Goal: Information Seeking & Learning: Learn about a topic

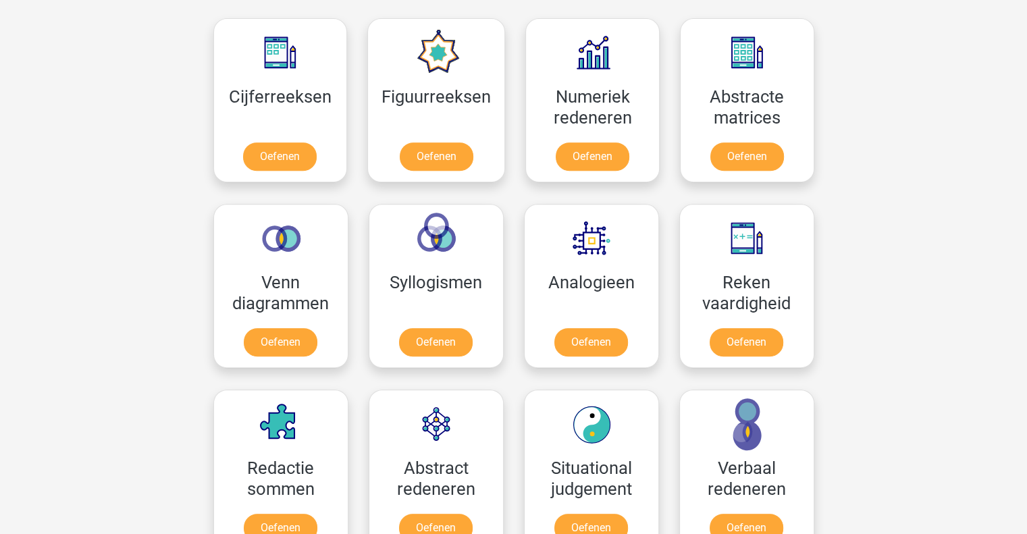
scroll to position [604, 0]
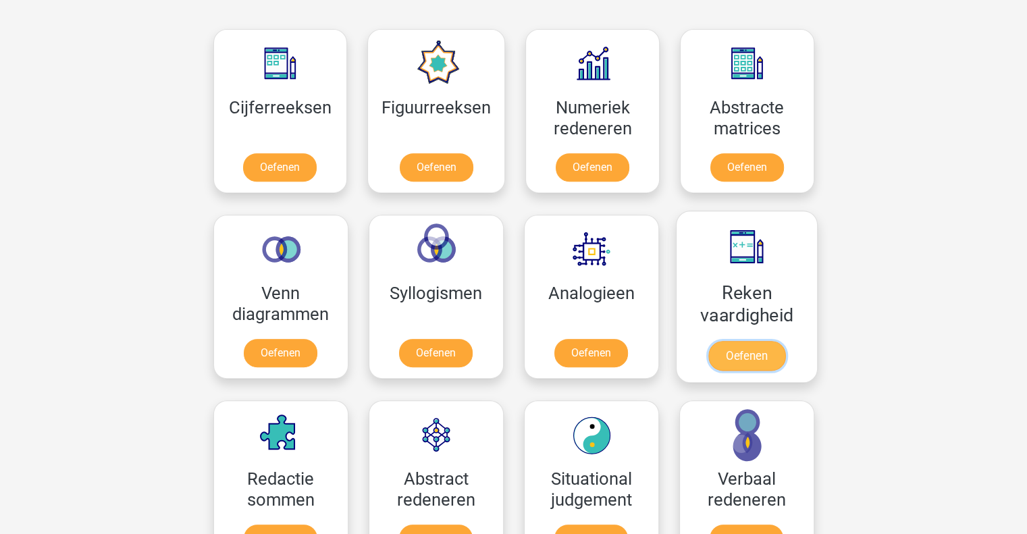
click at [784, 354] on link "Oefenen" at bounding box center [745, 356] width 77 height 30
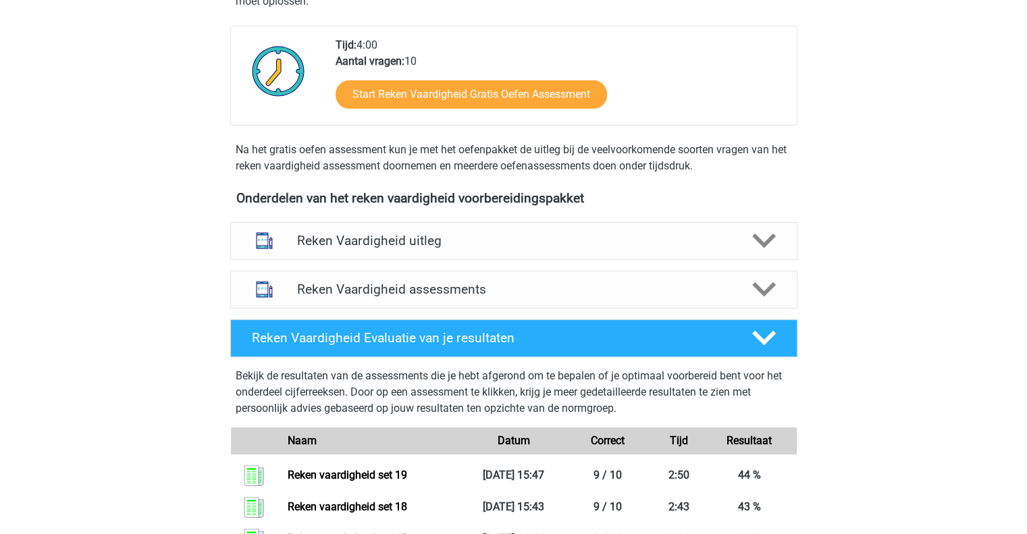
scroll to position [305, 0]
drag, startPoint x: 623, startPoint y: 261, endPoint x: 584, endPoint y: 296, distance: 52.6
click at [584, 296] on h4 "Reken Vaardigheid assessments" at bounding box center [513, 289] width 433 height 16
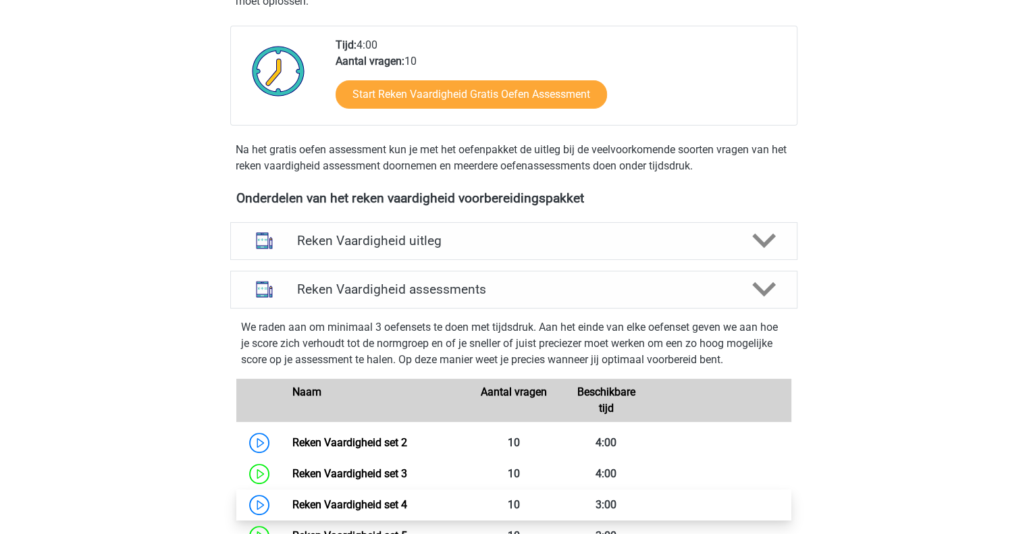
click at [387, 505] on link "Reken Vaardigheid set 4" at bounding box center [349, 504] width 115 height 13
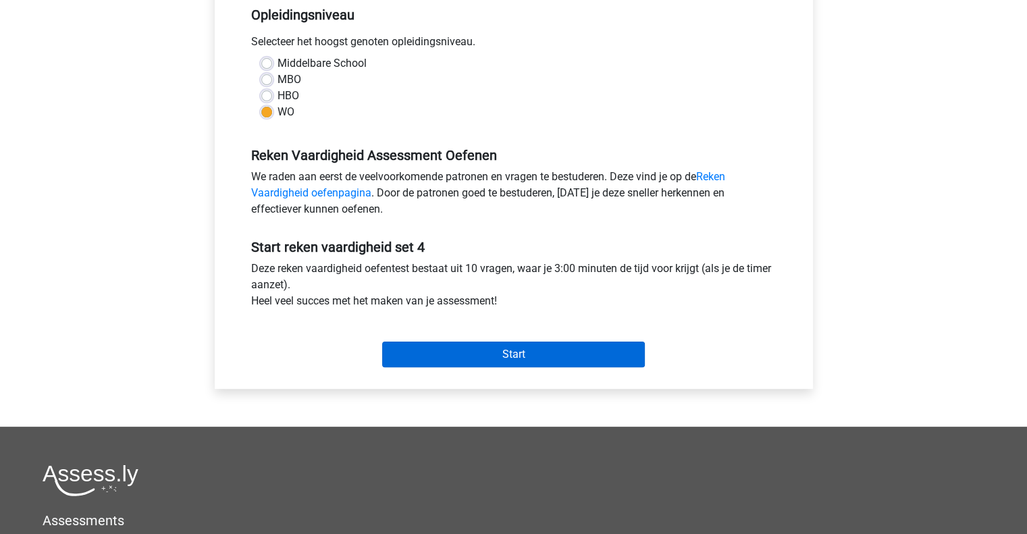
scroll to position [285, 0]
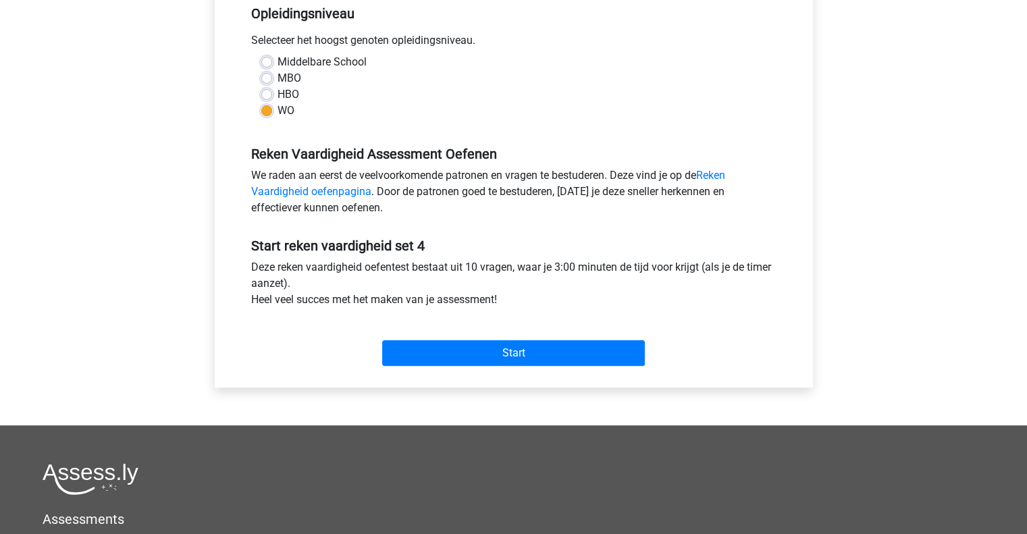
click at [456, 308] on div "Deze reken vaardigheid oefentest bestaat uit 10 vragen, waar je 3:00 minuten de…" at bounding box center [513, 286] width 545 height 54
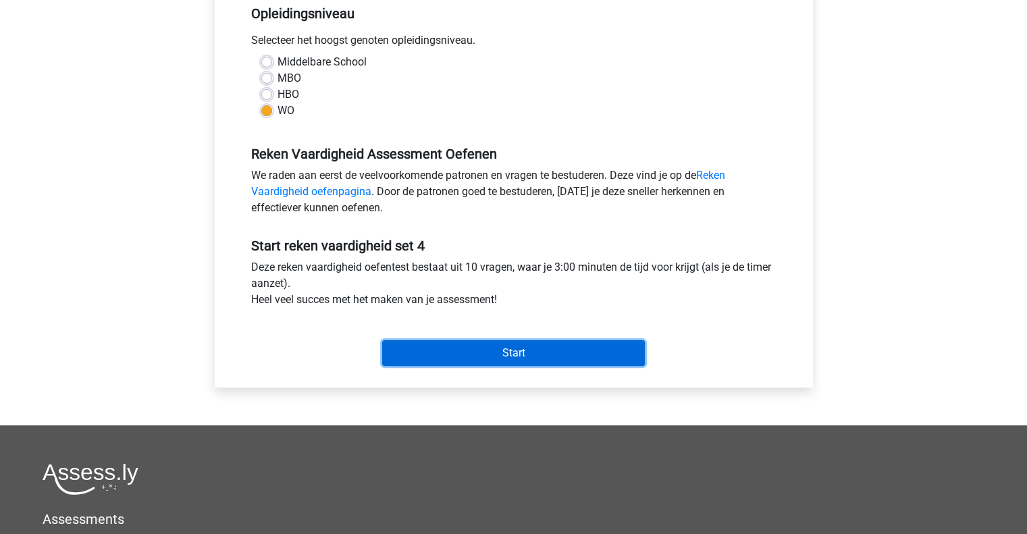
click at [435, 348] on input "Start" at bounding box center [513, 353] width 263 height 26
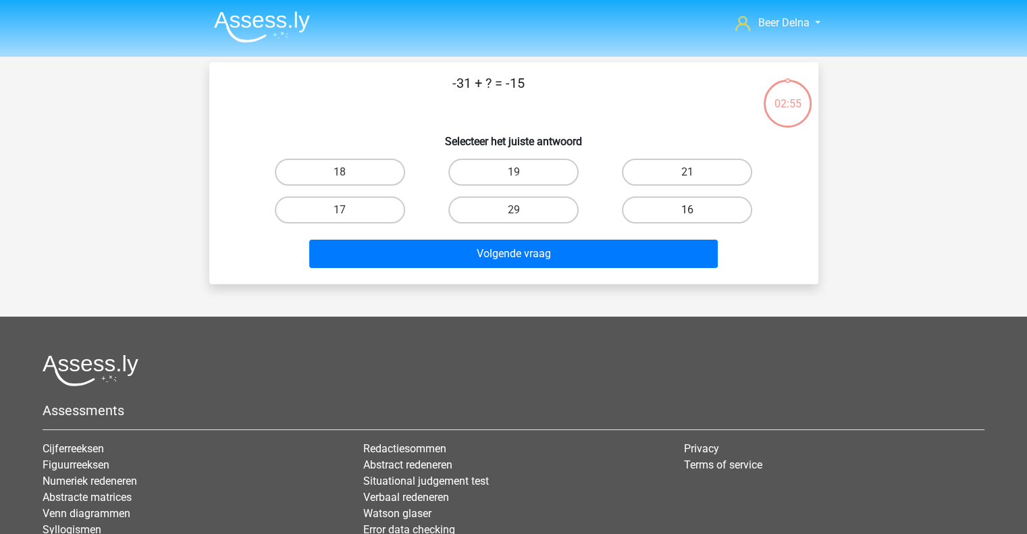
click at [643, 206] on label "16" at bounding box center [687, 209] width 130 height 27
click at [687, 210] on input "16" at bounding box center [691, 214] width 9 height 9
radio input "true"
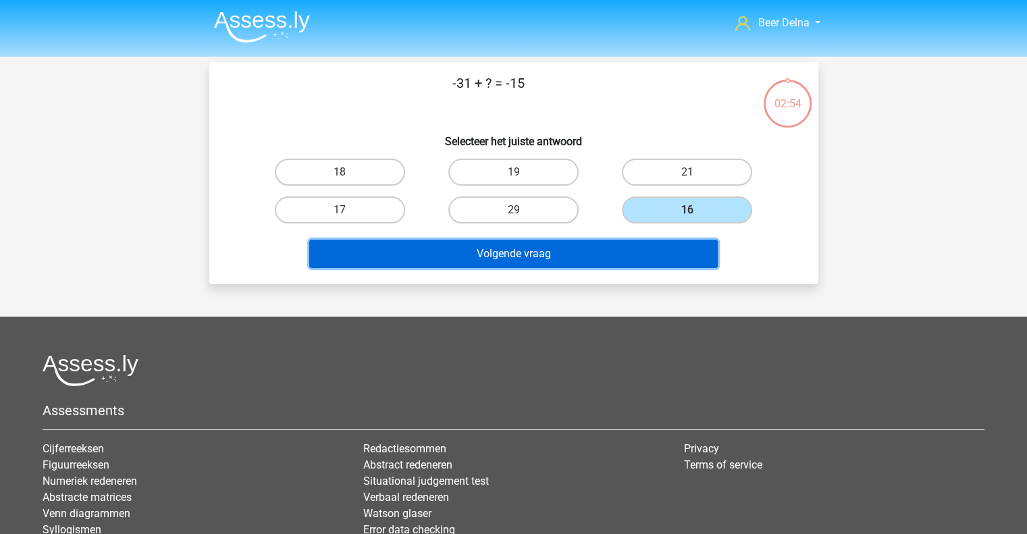
click at [609, 246] on button "Volgende vraag" at bounding box center [513, 254] width 408 height 28
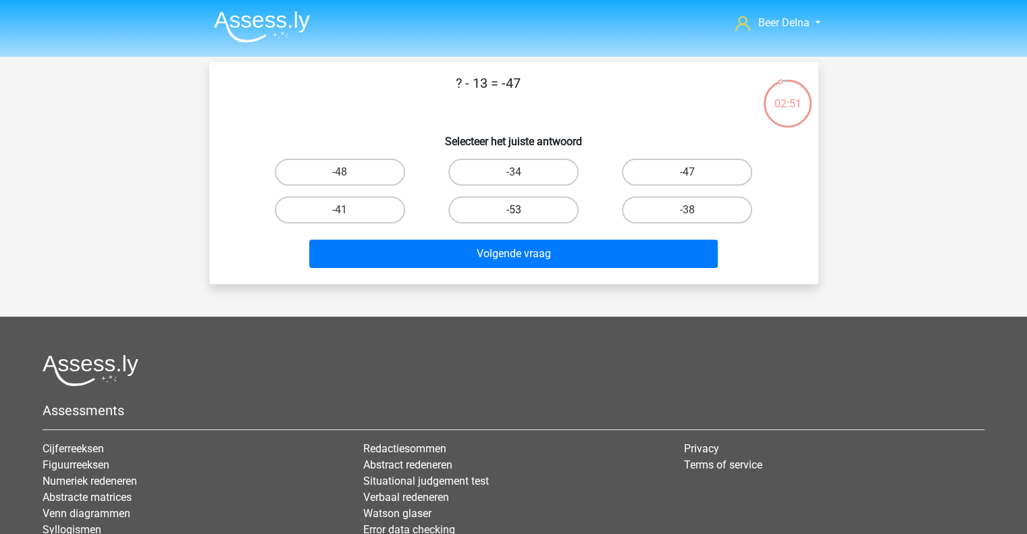
click at [516, 207] on label "-53" at bounding box center [513, 209] width 130 height 27
click at [516, 210] on input "-53" at bounding box center [517, 214] width 9 height 9
radio input "true"
click at [558, 182] on label "-34" at bounding box center [513, 172] width 130 height 27
click at [522, 181] on input "-34" at bounding box center [517, 176] width 9 height 9
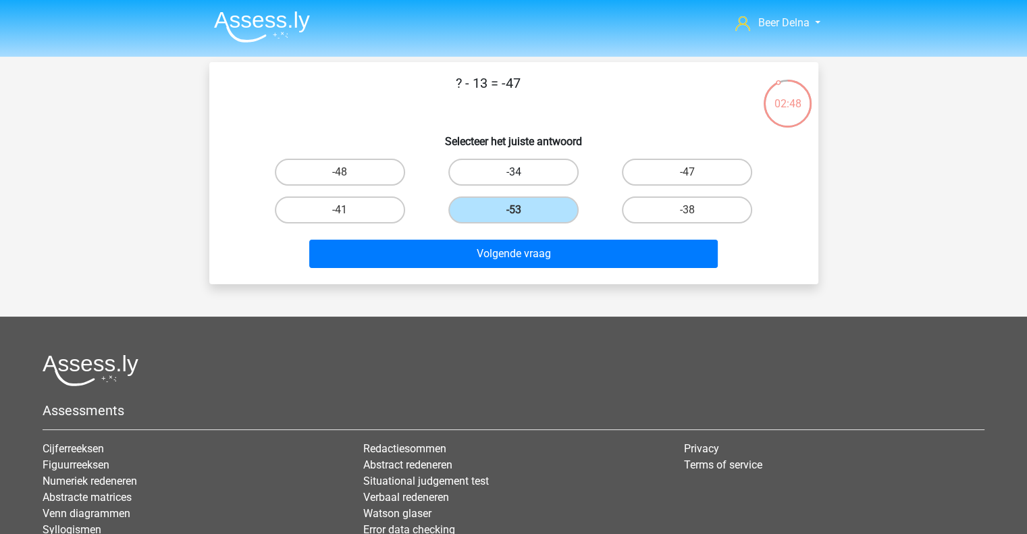
radio input "true"
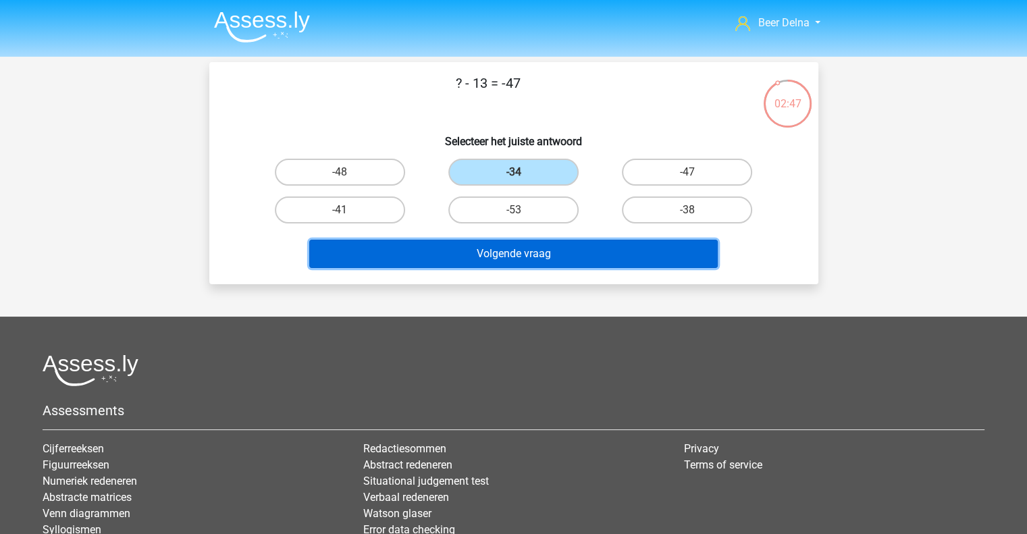
click at [564, 256] on button "Volgende vraag" at bounding box center [513, 254] width 408 height 28
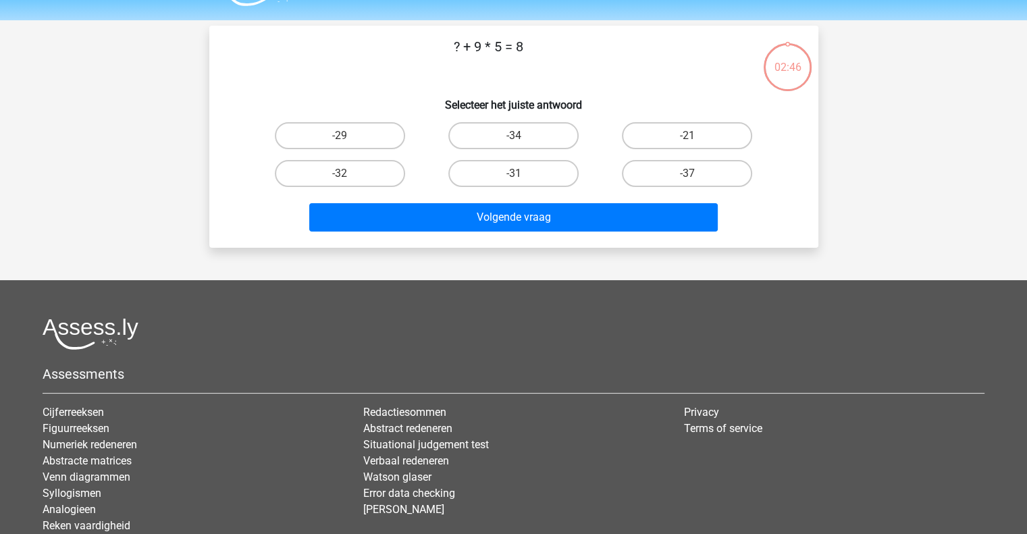
scroll to position [36, 0]
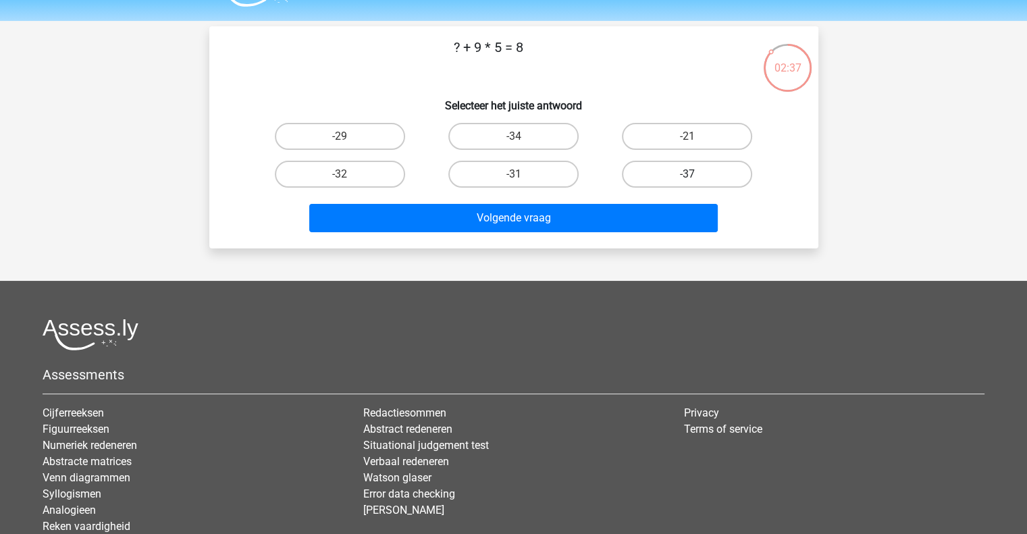
click at [703, 185] on label "-37" at bounding box center [687, 174] width 130 height 27
click at [696, 183] on input "-37" at bounding box center [691, 178] width 9 height 9
radio input "true"
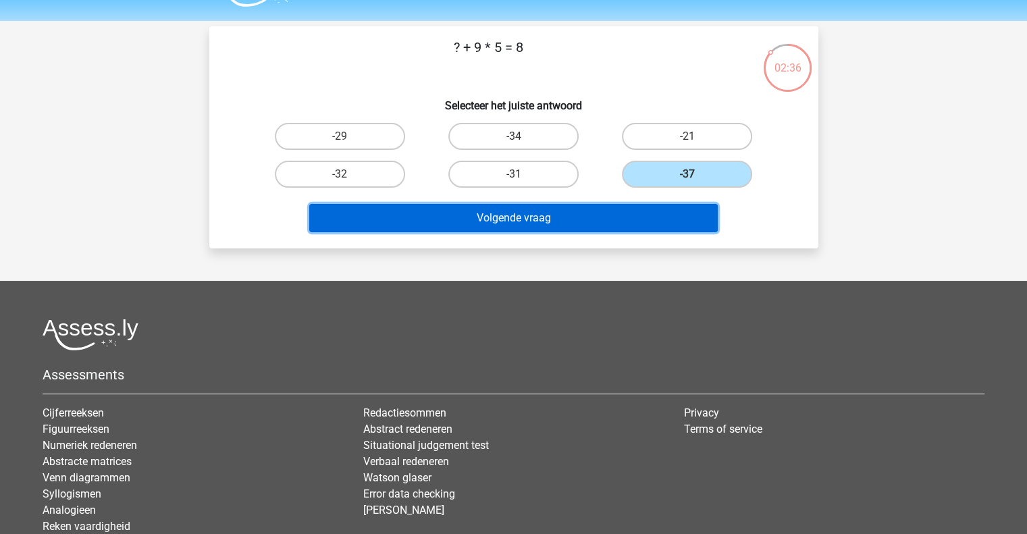
click at [655, 223] on button "Volgende vraag" at bounding box center [513, 218] width 408 height 28
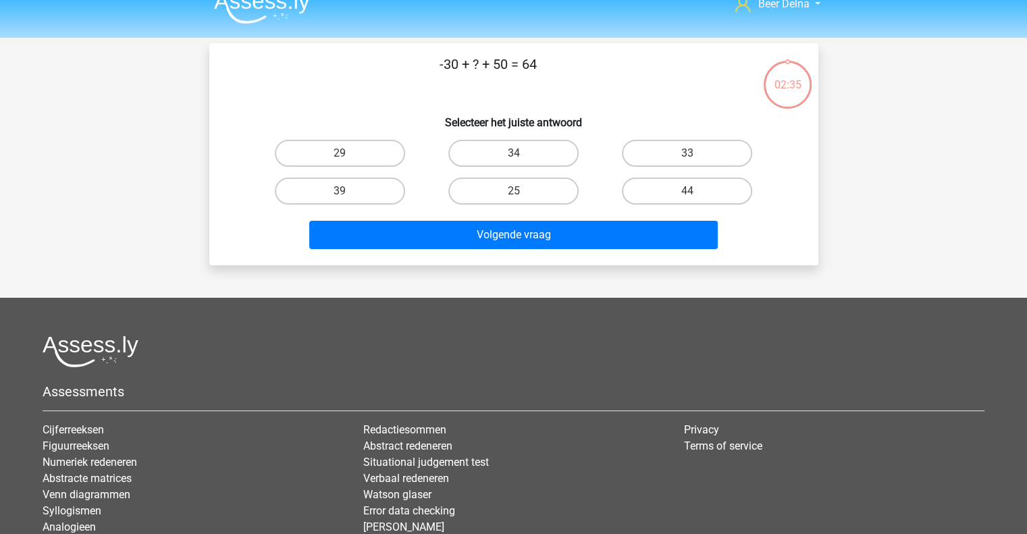
scroll to position [18, 0]
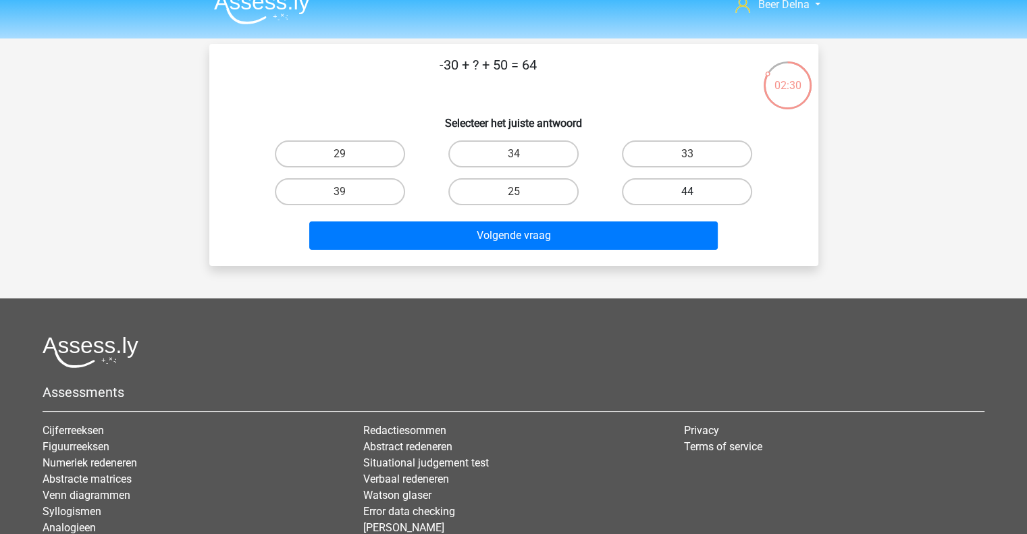
click at [664, 192] on label "44" at bounding box center [687, 191] width 130 height 27
click at [687, 192] on input "44" at bounding box center [691, 196] width 9 height 9
radio input "true"
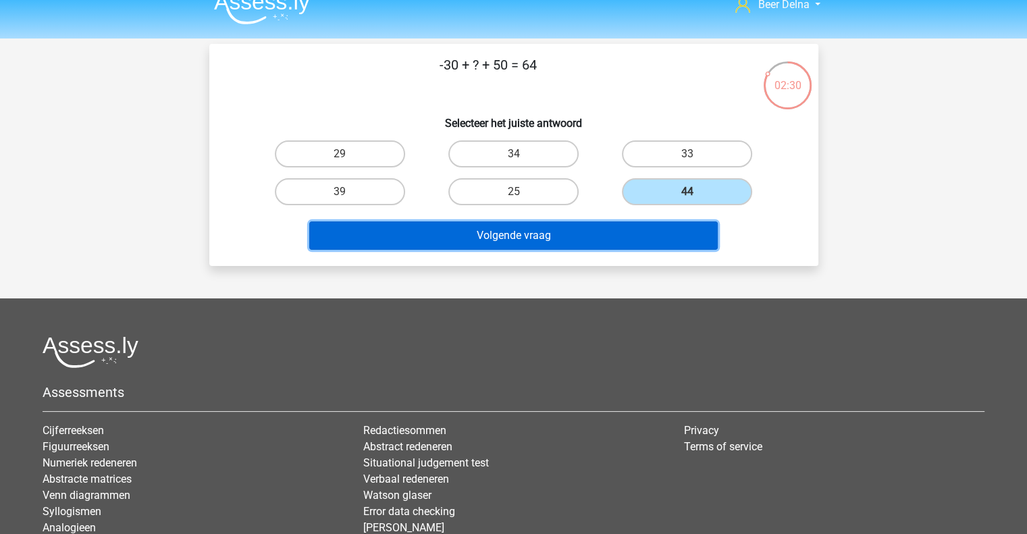
click at [635, 221] on button "Volgende vraag" at bounding box center [513, 235] width 408 height 28
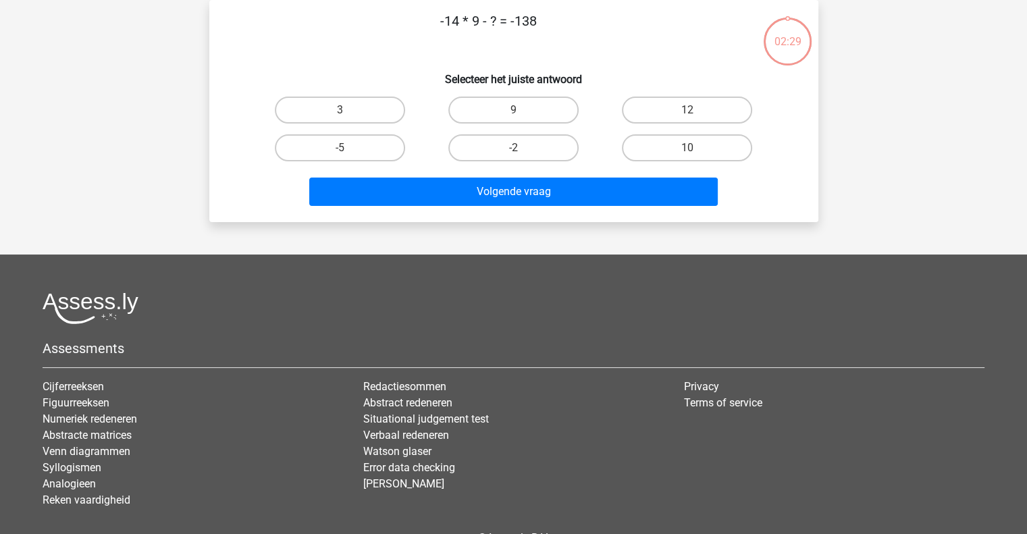
scroll to position [0, 0]
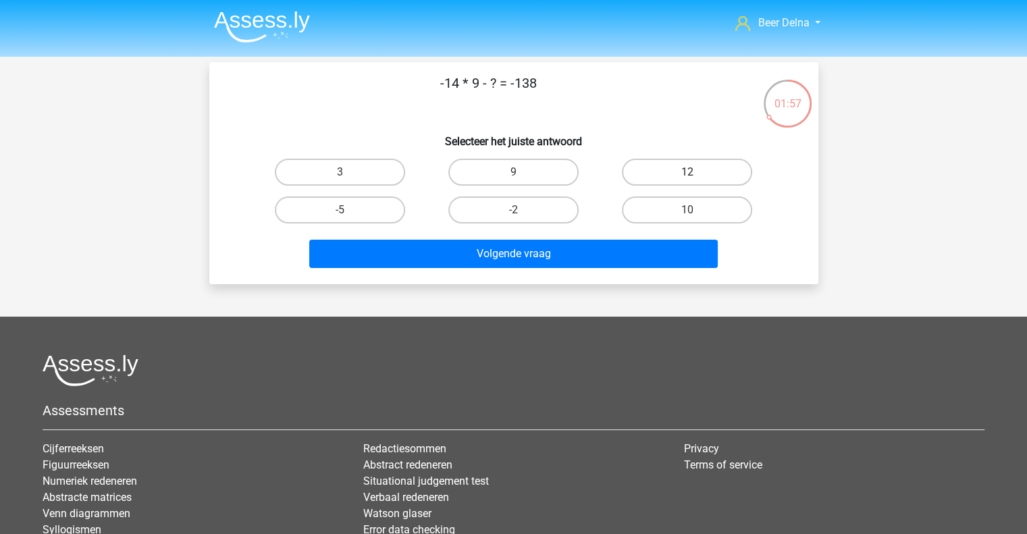
click at [672, 182] on label "12" at bounding box center [687, 172] width 130 height 27
click at [687, 181] on input "12" at bounding box center [691, 176] width 9 height 9
radio input "true"
click at [556, 194] on div "-2" at bounding box center [513, 210] width 173 height 38
click at [546, 205] on label "-2" at bounding box center [513, 209] width 130 height 27
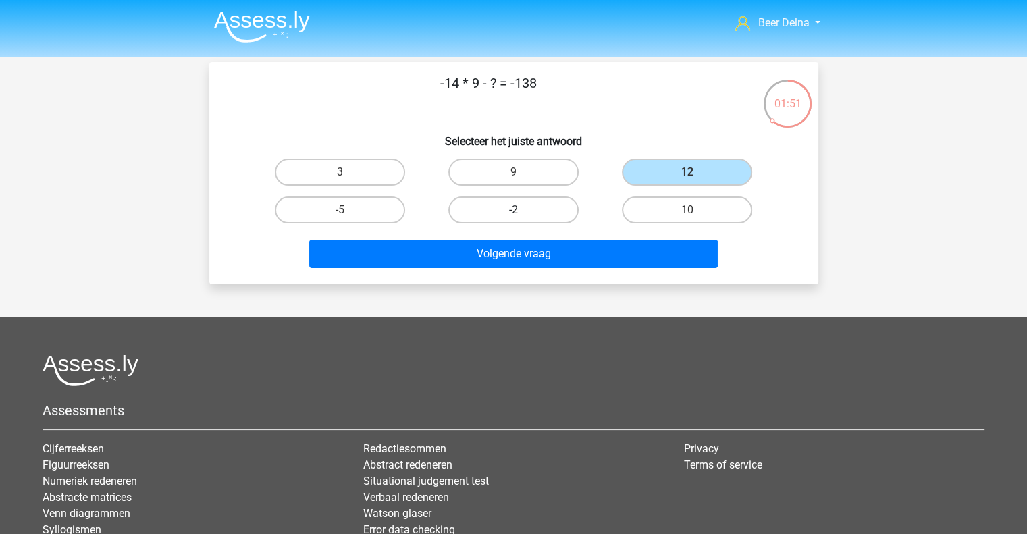
click at [522, 210] on input "-2" at bounding box center [517, 214] width 9 height 9
radio input "true"
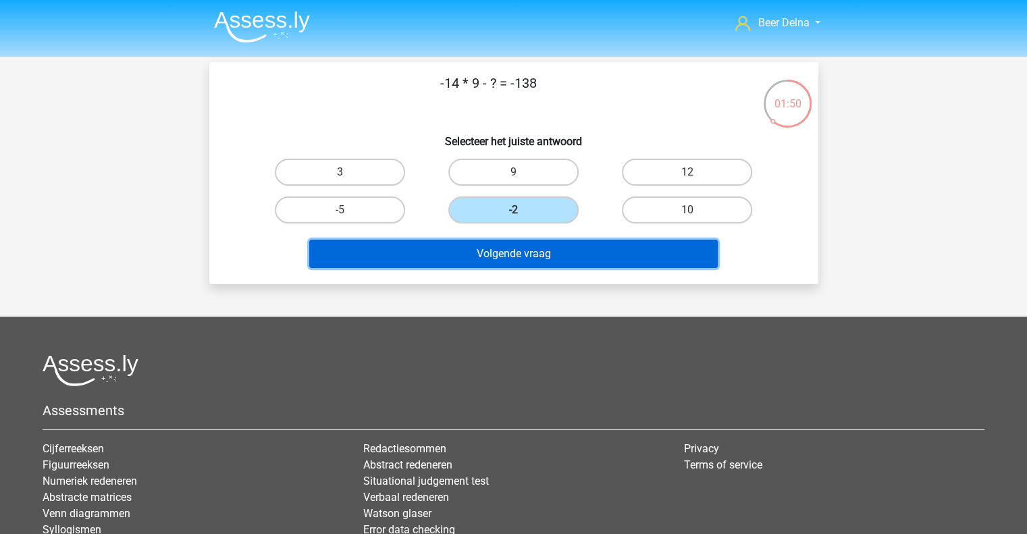
click at [500, 252] on button "Volgende vraag" at bounding box center [513, 254] width 408 height 28
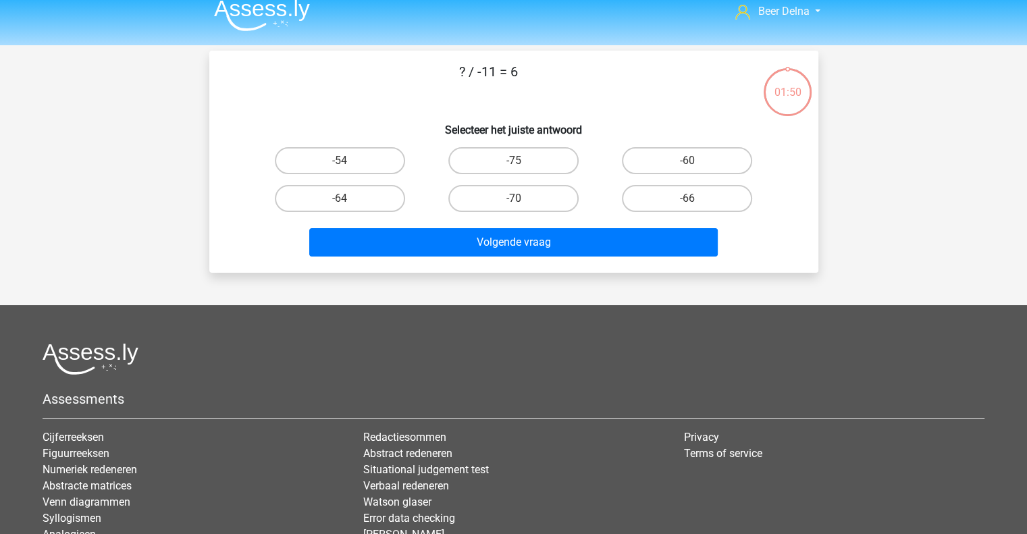
scroll to position [11, 0]
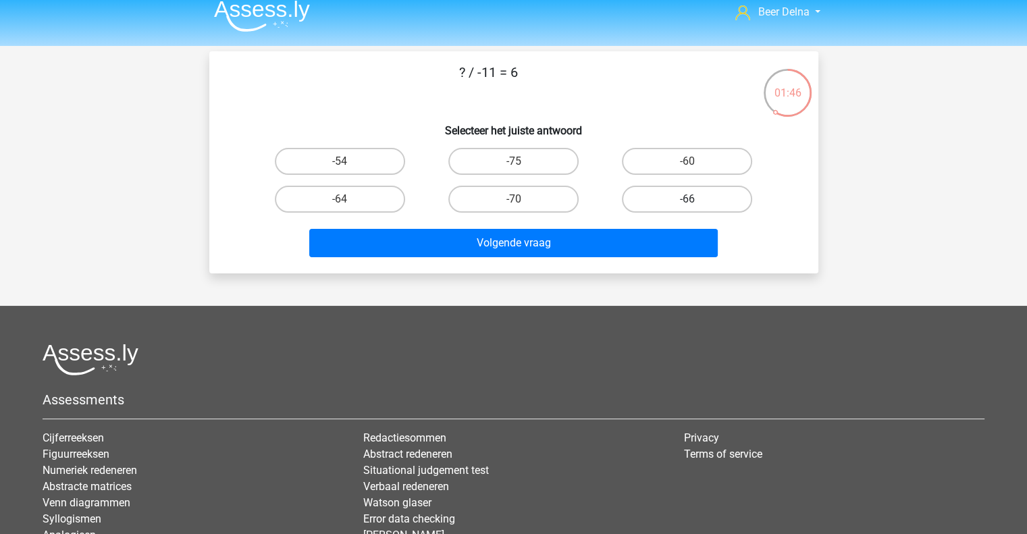
click at [680, 204] on label "-66" at bounding box center [687, 199] width 130 height 27
click at [687, 204] on input "-66" at bounding box center [691, 203] width 9 height 9
radio input "true"
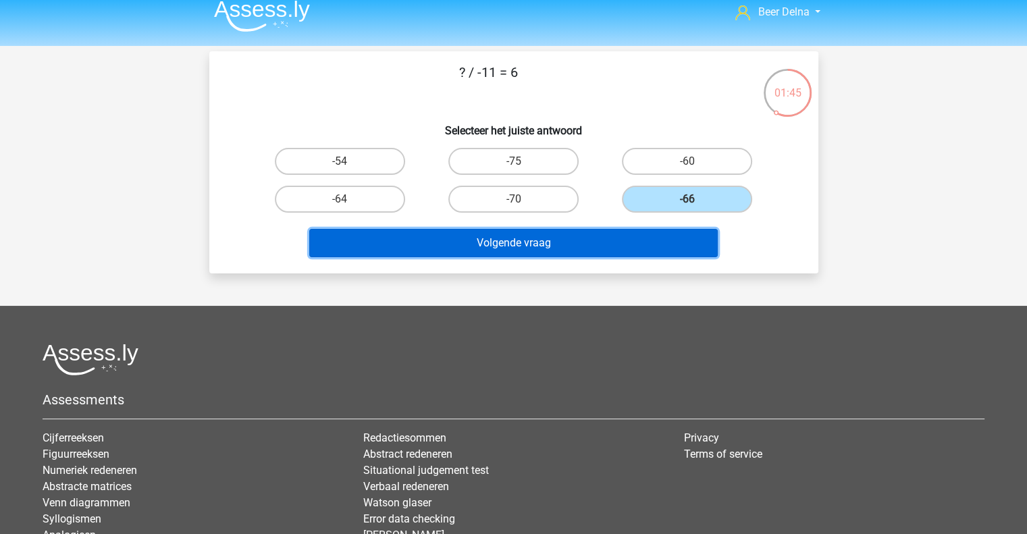
click at [624, 232] on button "Volgende vraag" at bounding box center [513, 243] width 408 height 28
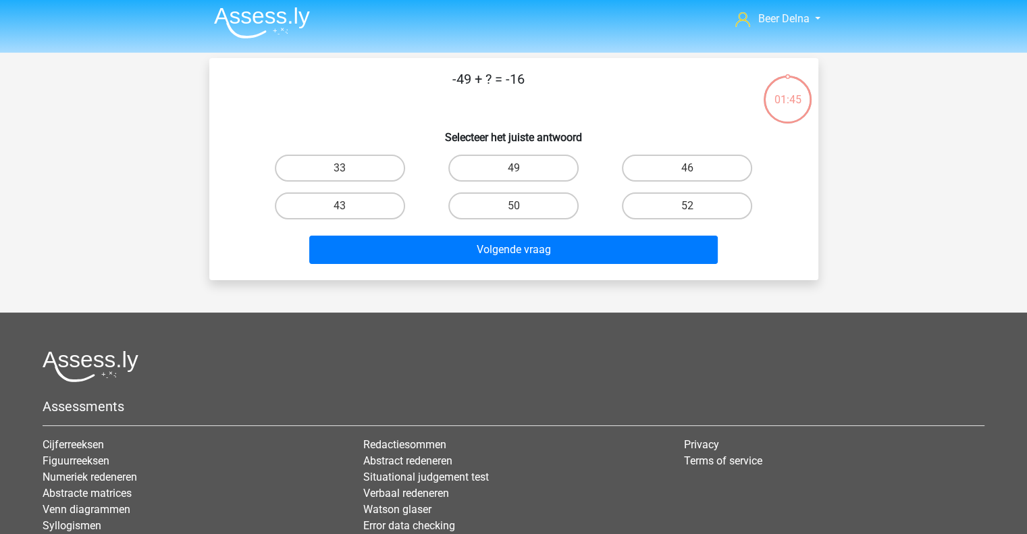
scroll to position [3, 0]
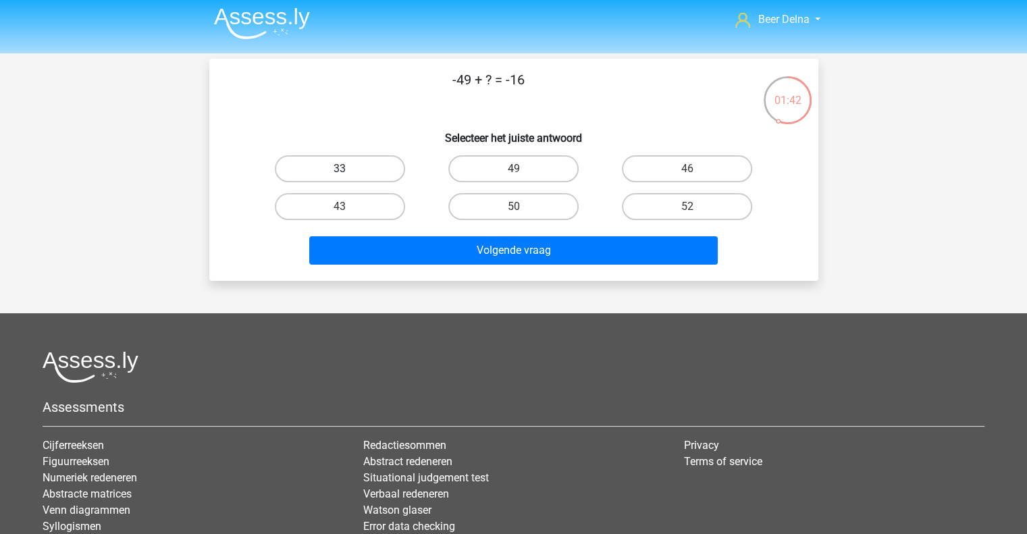
click at [359, 171] on label "33" at bounding box center [340, 168] width 130 height 27
click at [348, 171] on input "33" at bounding box center [344, 173] width 9 height 9
radio input "true"
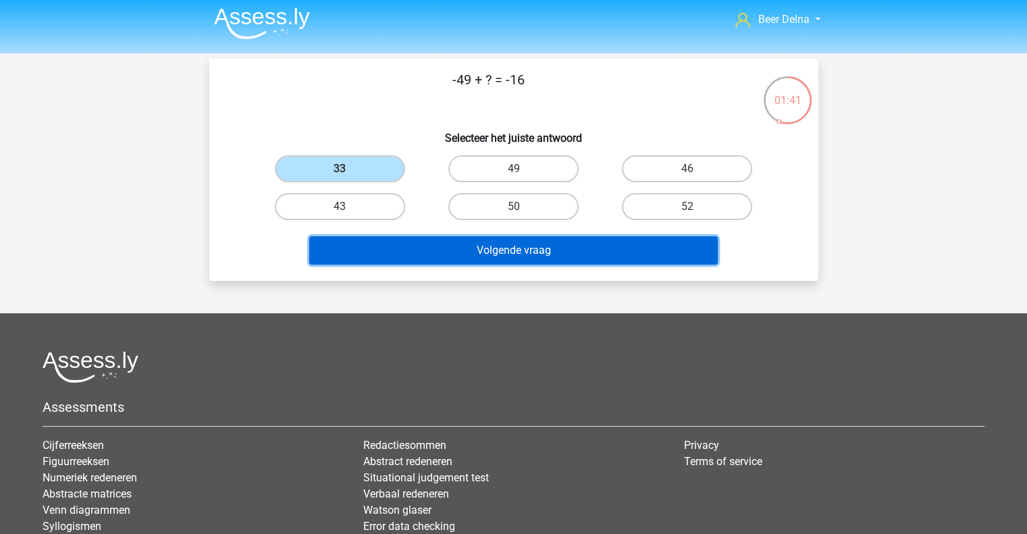
click at [376, 241] on button "Volgende vraag" at bounding box center [513, 250] width 408 height 28
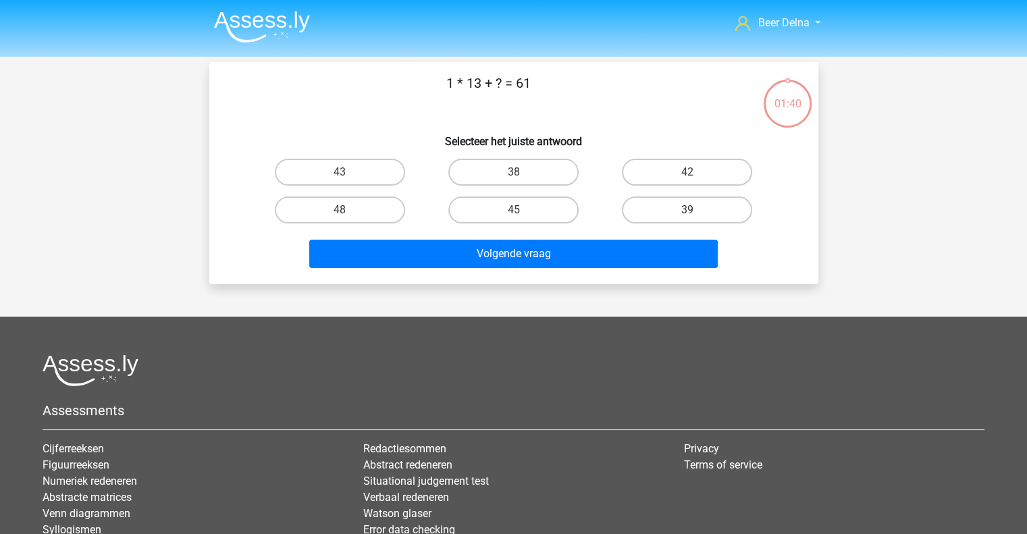
scroll to position [0, 0]
click at [336, 213] on label "48" at bounding box center [340, 209] width 130 height 27
click at [340, 213] on input "48" at bounding box center [344, 214] width 9 height 9
radio input "true"
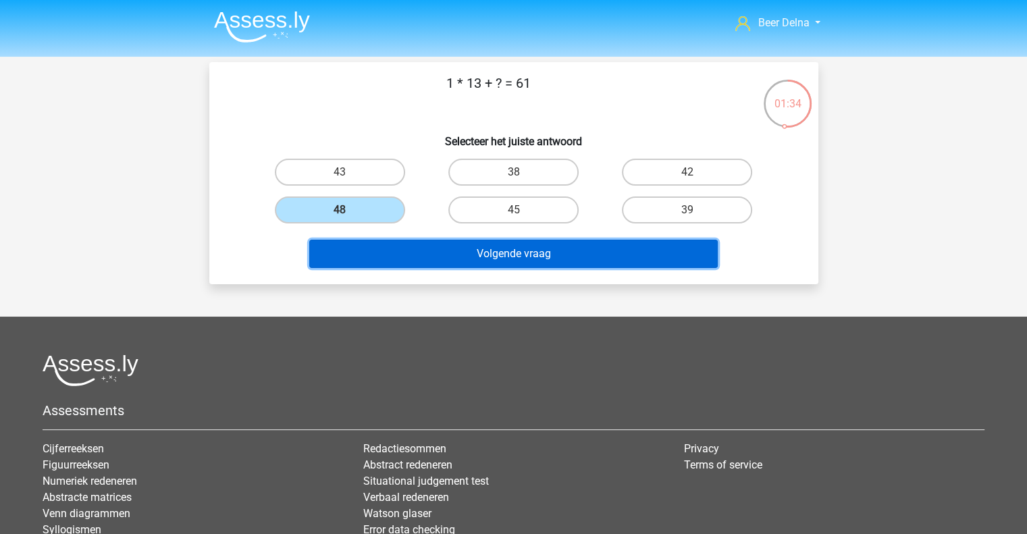
click at [388, 256] on button "Volgende vraag" at bounding box center [513, 254] width 408 height 28
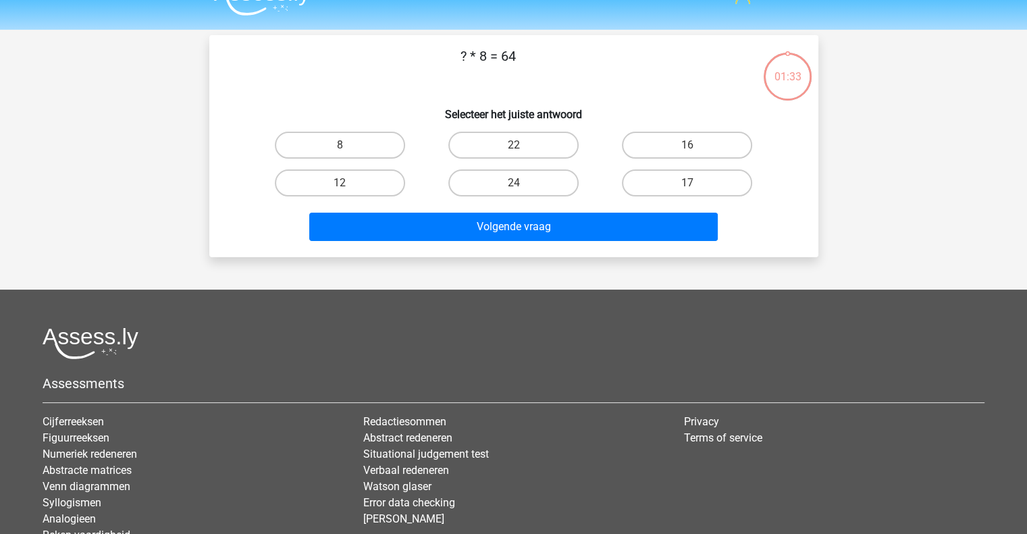
scroll to position [12, 0]
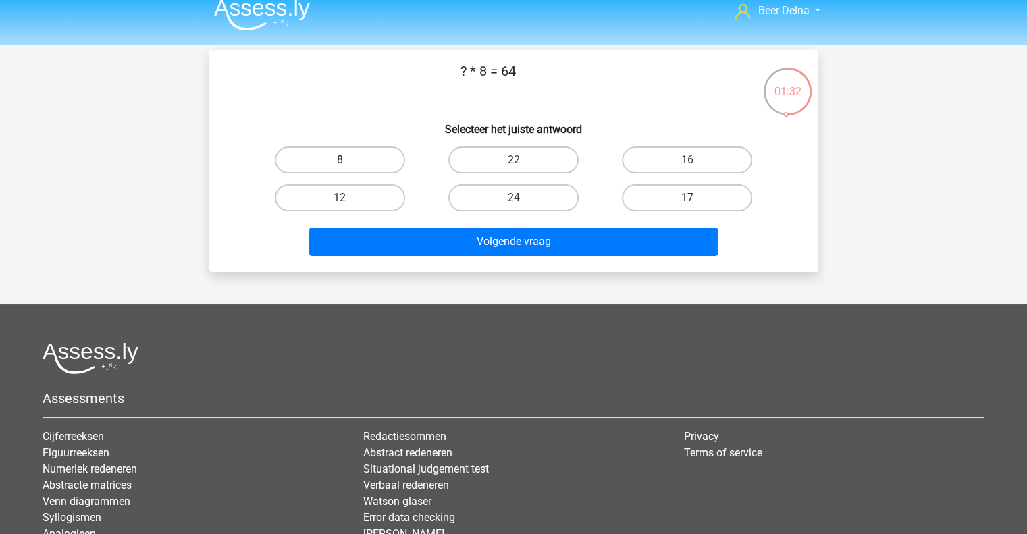
click at [356, 169] on label "8" at bounding box center [340, 159] width 130 height 27
click at [348, 169] on input "8" at bounding box center [344, 164] width 9 height 9
radio input "true"
click at [426, 267] on div "? * 8 = 64 Selecteer het juiste antwoord 8 22 16 12" at bounding box center [513, 161] width 609 height 222
click at [426, 263] on div "? * 8 = 64 Selecteer het juiste antwoord 8 22 16 12" at bounding box center [513, 161] width 609 height 222
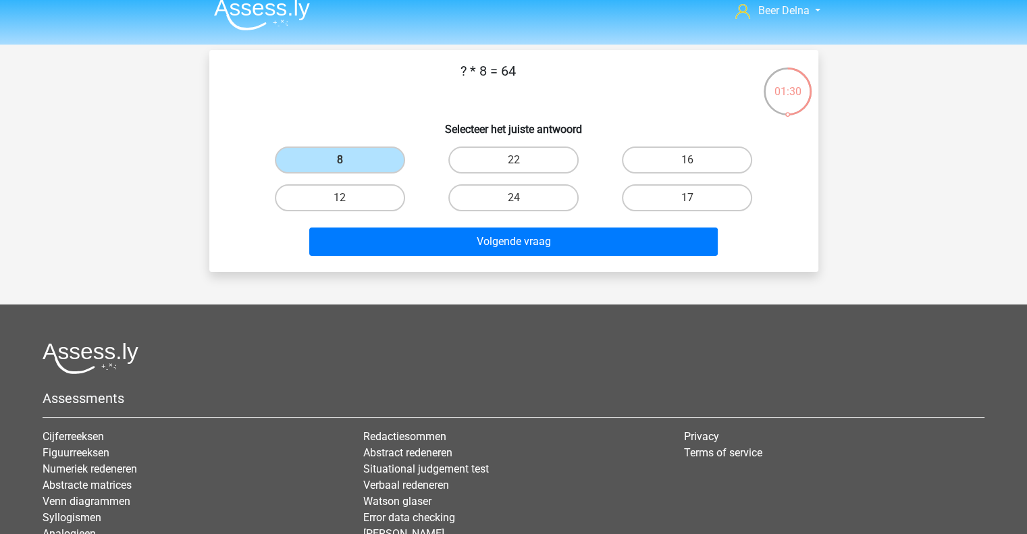
click at [427, 258] on div "Volgende vraag" at bounding box center [513, 244] width 521 height 34
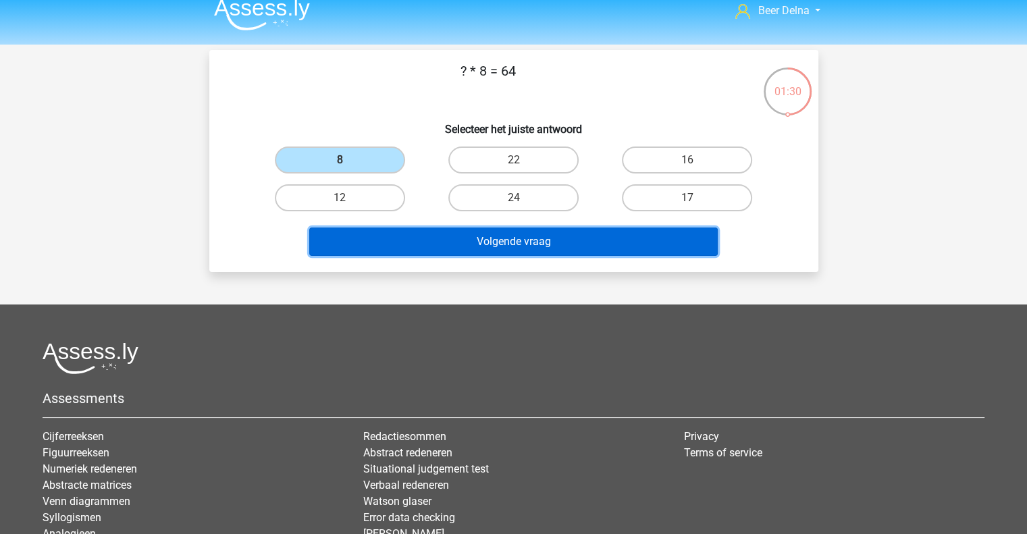
click at [430, 243] on button "Volgende vraag" at bounding box center [513, 241] width 408 height 28
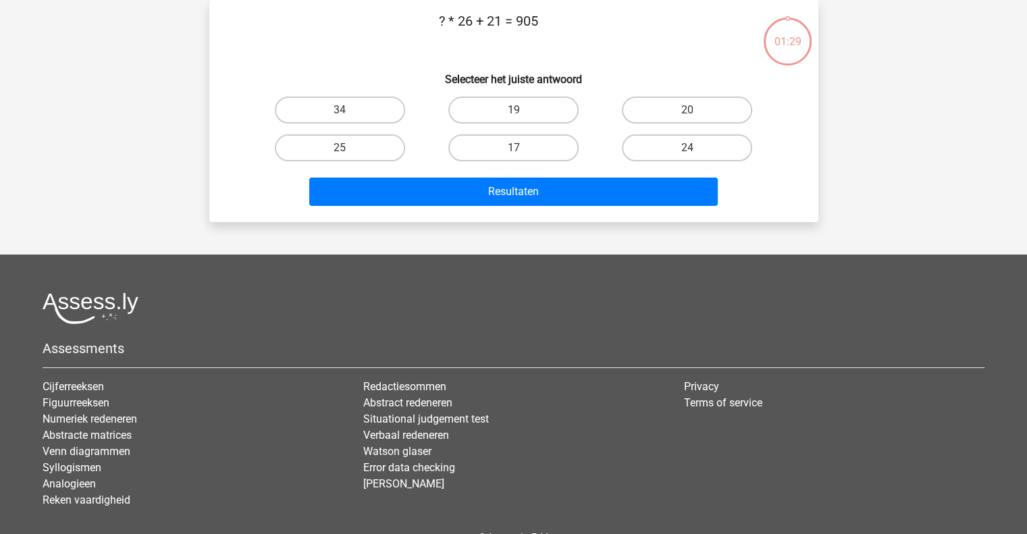
scroll to position [0, 0]
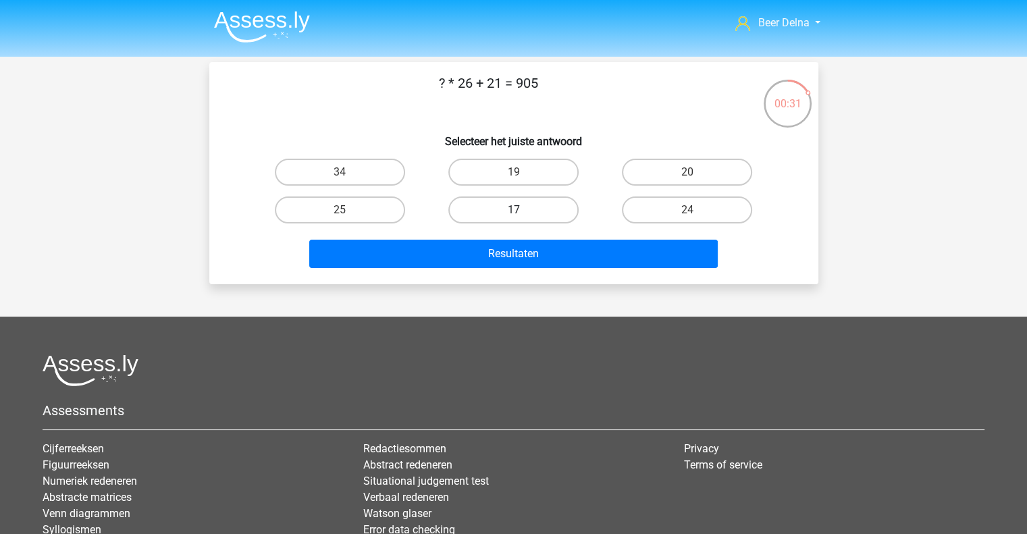
click at [513, 196] on label "17" at bounding box center [513, 209] width 130 height 27
click at [513, 210] on input "17" at bounding box center [517, 214] width 9 height 9
radio input "true"
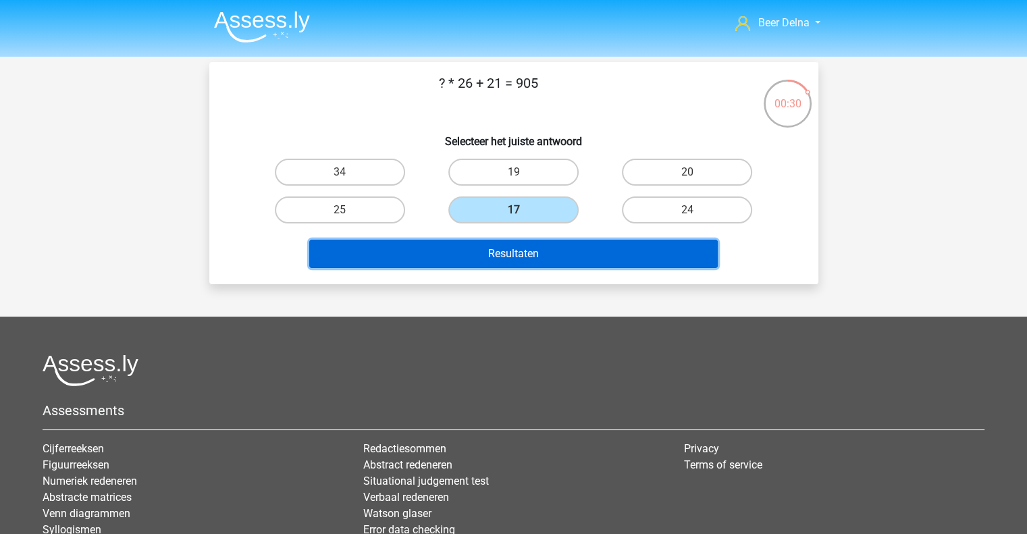
click at [496, 250] on button "Resultaten" at bounding box center [513, 254] width 408 height 28
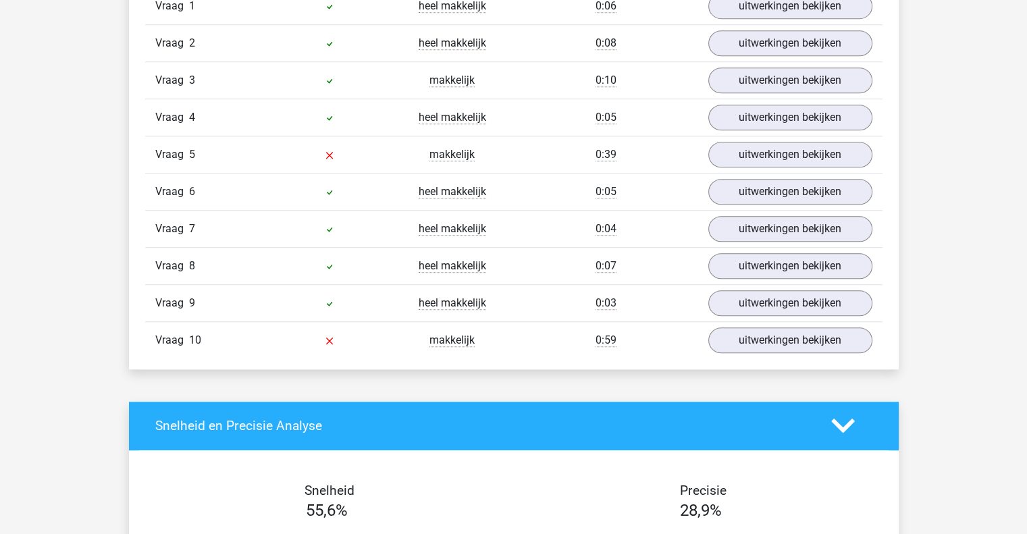
scroll to position [939, 0]
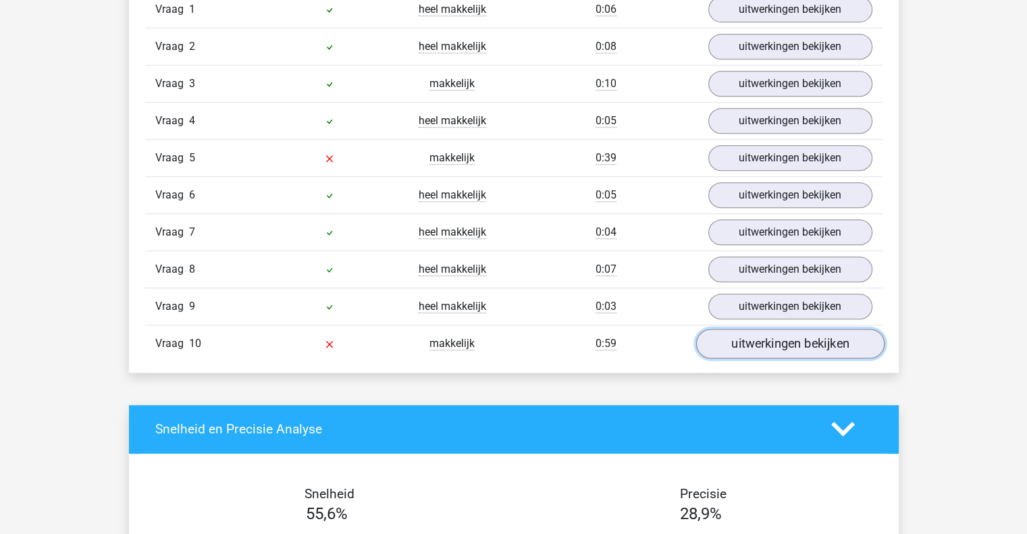
click at [782, 344] on link "uitwerkingen bekijken" at bounding box center [789, 344] width 188 height 30
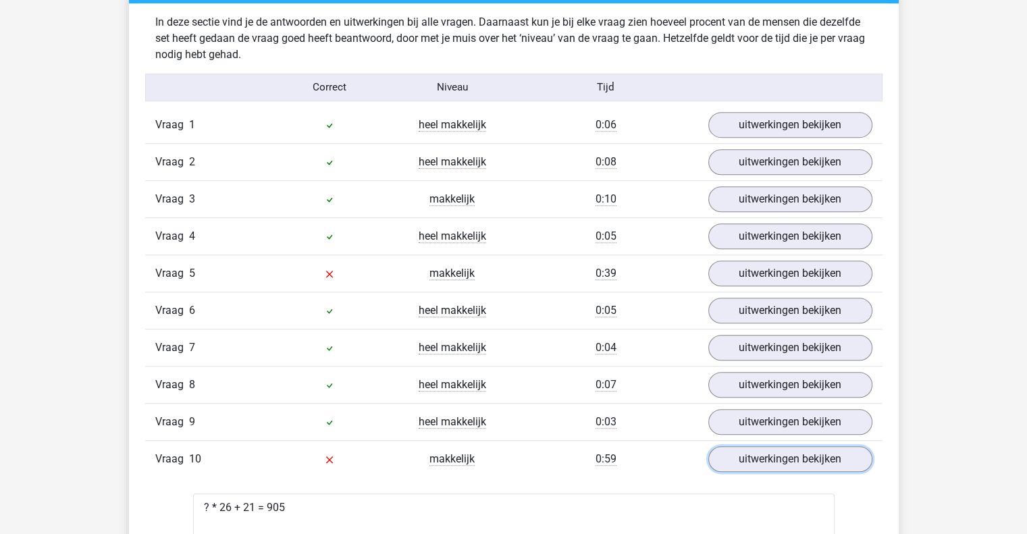
scroll to position [802, 0]
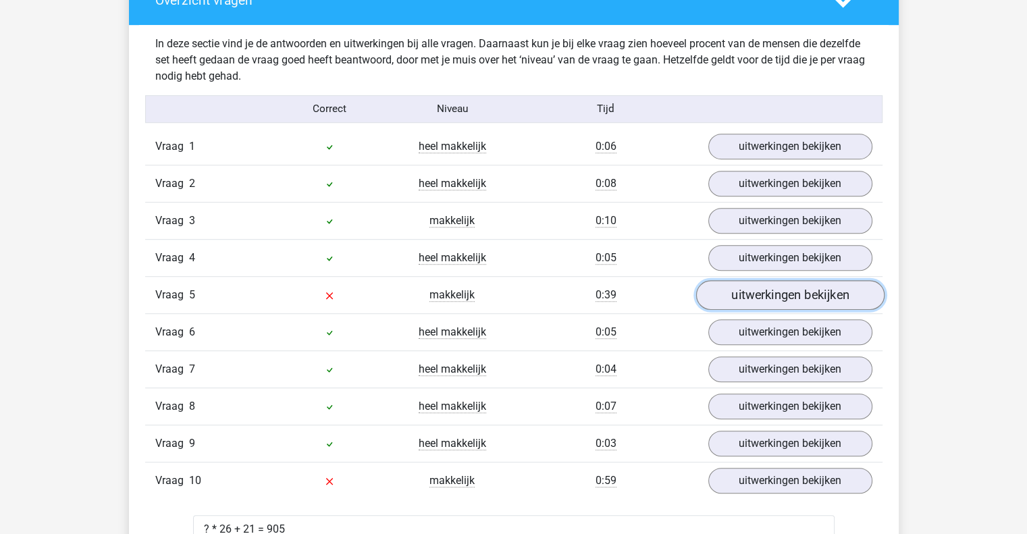
click at [741, 288] on link "uitwerkingen bekijken" at bounding box center [789, 295] width 188 height 30
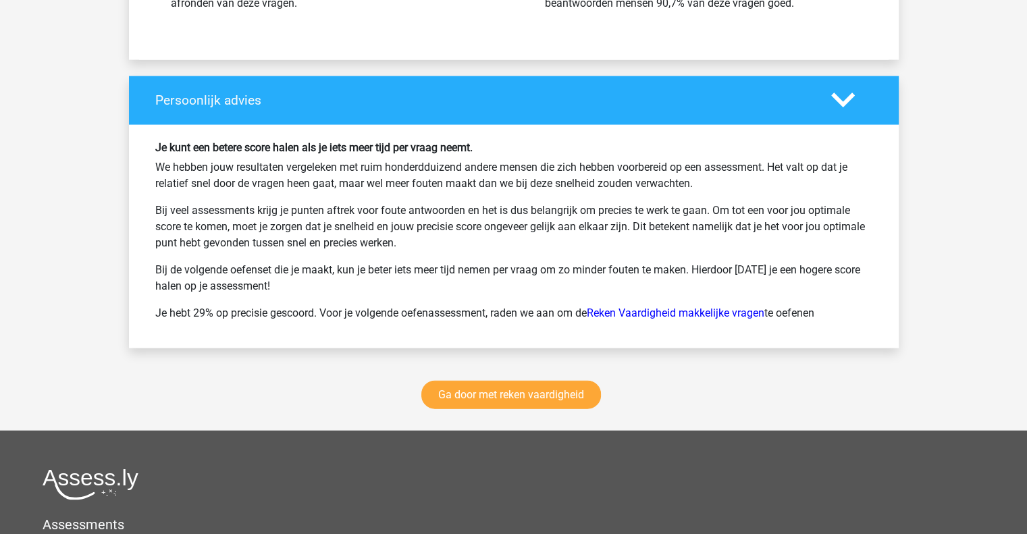
scroll to position [3034, 0]
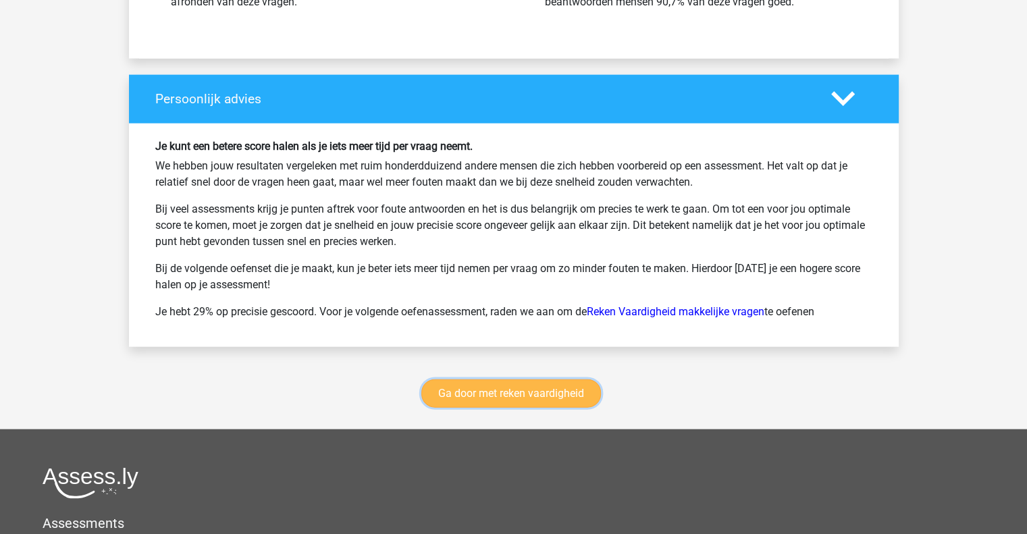
click at [557, 379] on link "Ga door met reken vaardigheid" at bounding box center [511, 393] width 180 height 28
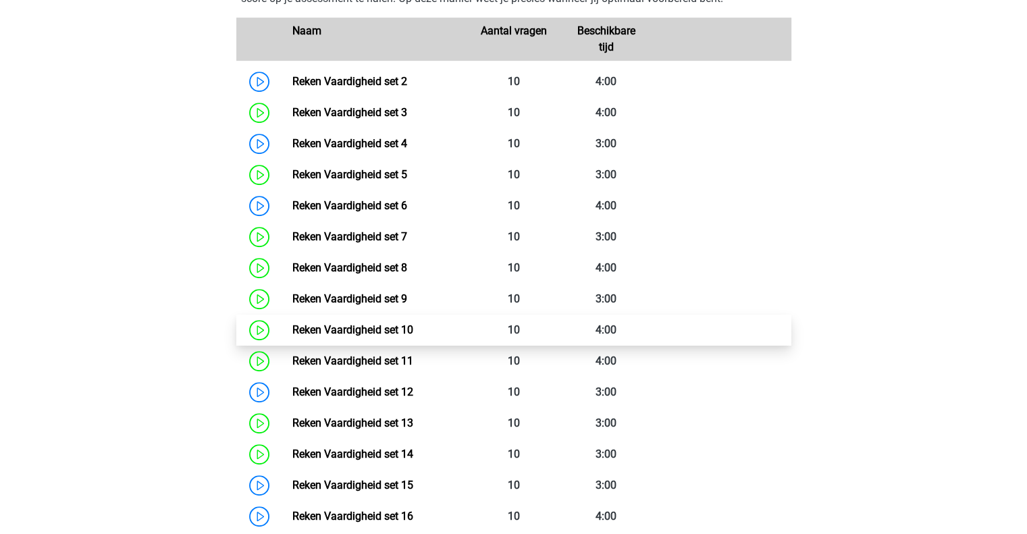
scroll to position [678, 0]
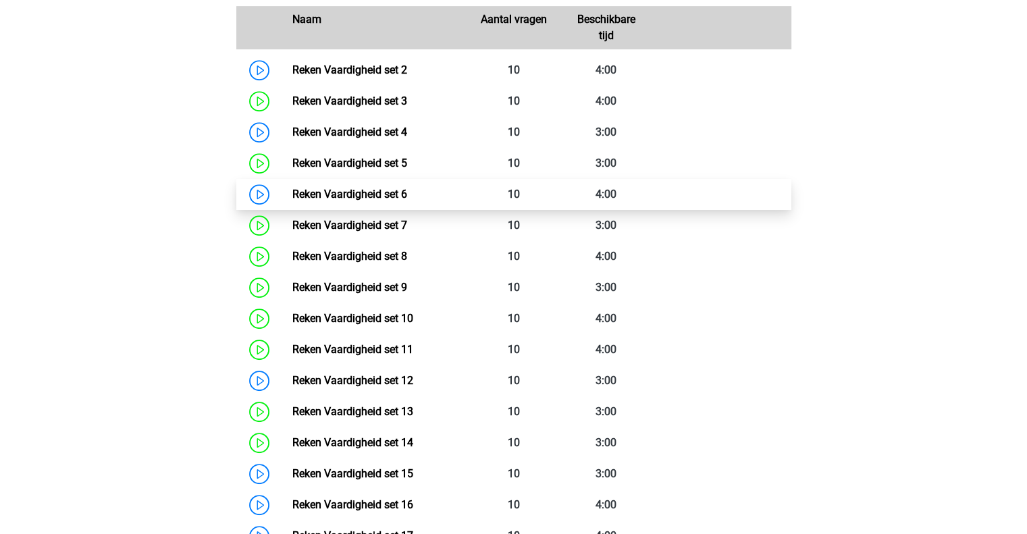
click at [323, 200] on link "Reken Vaardigheid set 6" at bounding box center [349, 194] width 115 height 13
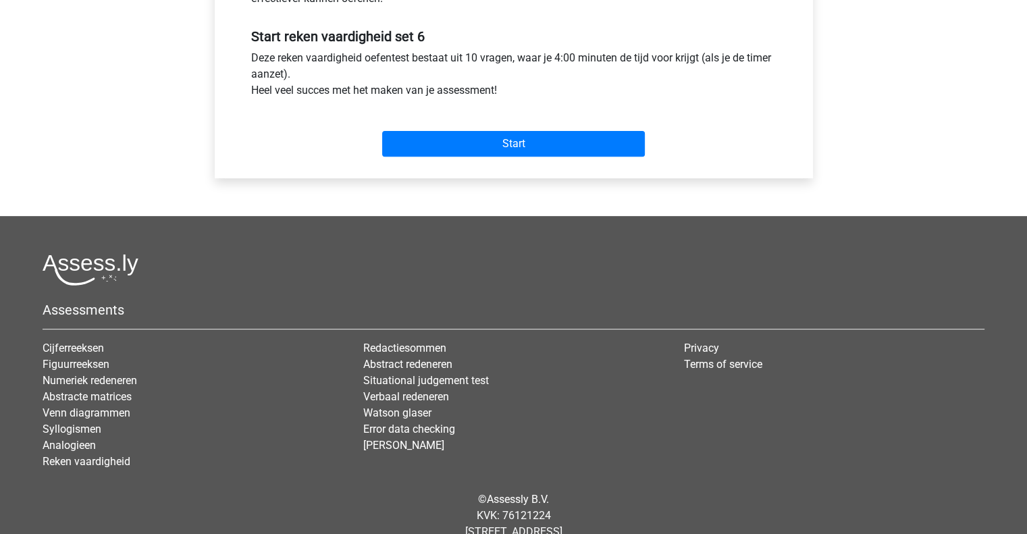
scroll to position [524, 0]
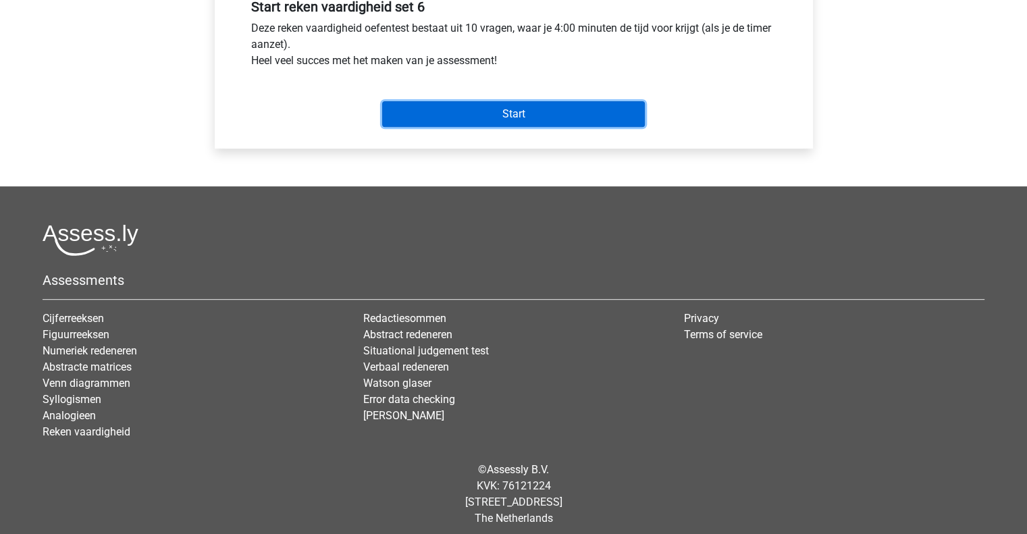
click at [459, 102] on input "Start" at bounding box center [513, 114] width 263 height 26
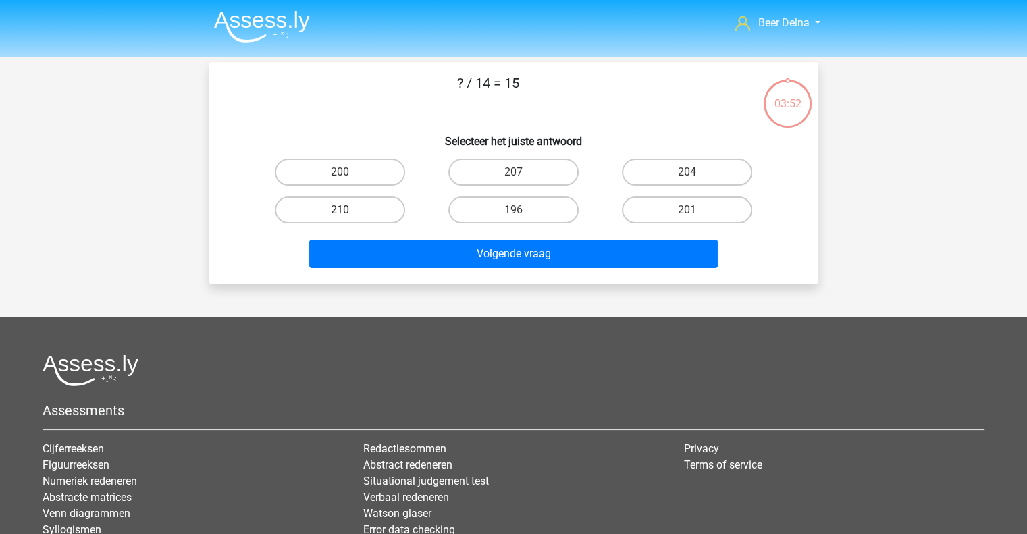
click at [399, 199] on label "210" at bounding box center [340, 209] width 130 height 27
click at [348, 210] on input "210" at bounding box center [344, 214] width 9 height 9
radio input "true"
click at [426, 274] on div "? / 14 = 15 Selecteer het juiste antwoord 200 207 204 210" at bounding box center [513, 173] width 609 height 222
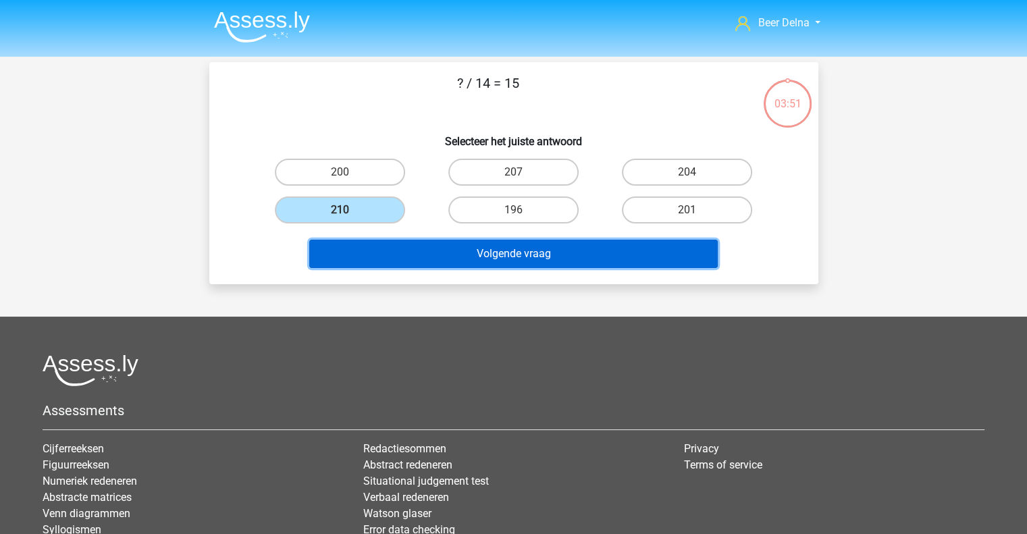
click at [440, 245] on button "Volgende vraag" at bounding box center [513, 254] width 408 height 28
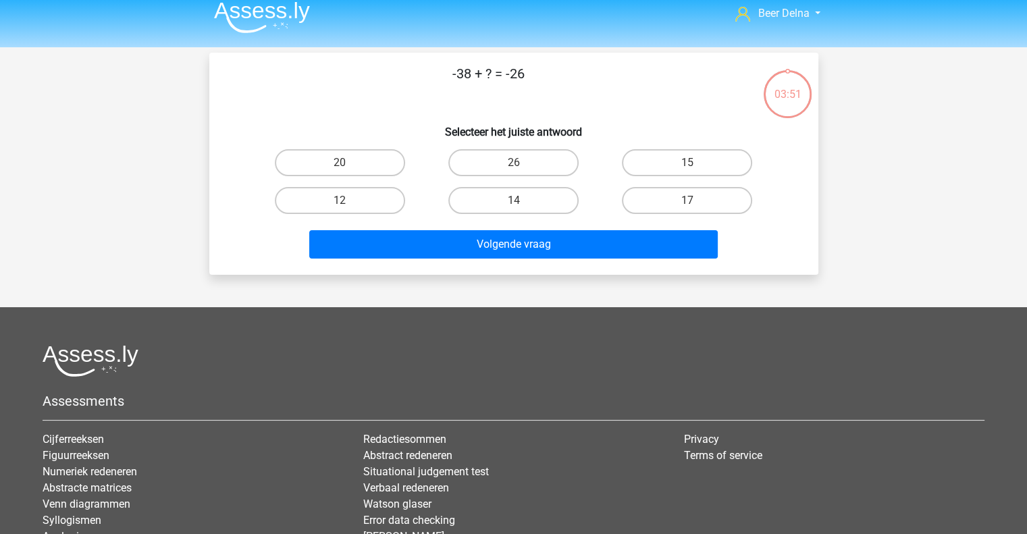
scroll to position [2, 0]
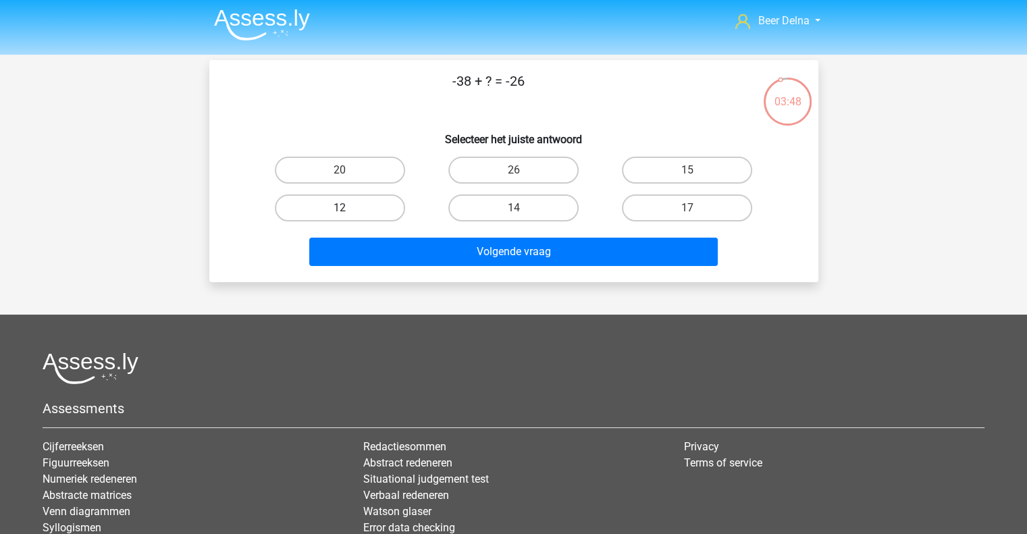
click at [375, 211] on label "12" at bounding box center [340, 207] width 130 height 27
click at [348, 211] on input "12" at bounding box center [344, 212] width 9 height 9
radio input "true"
click at [408, 230] on div "Volgende vraag" at bounding box center [514, 249] width 566 height 45
click at [406, 232] on div "Volgende vraag" at bounding box center [514, 249] width 566 height 45
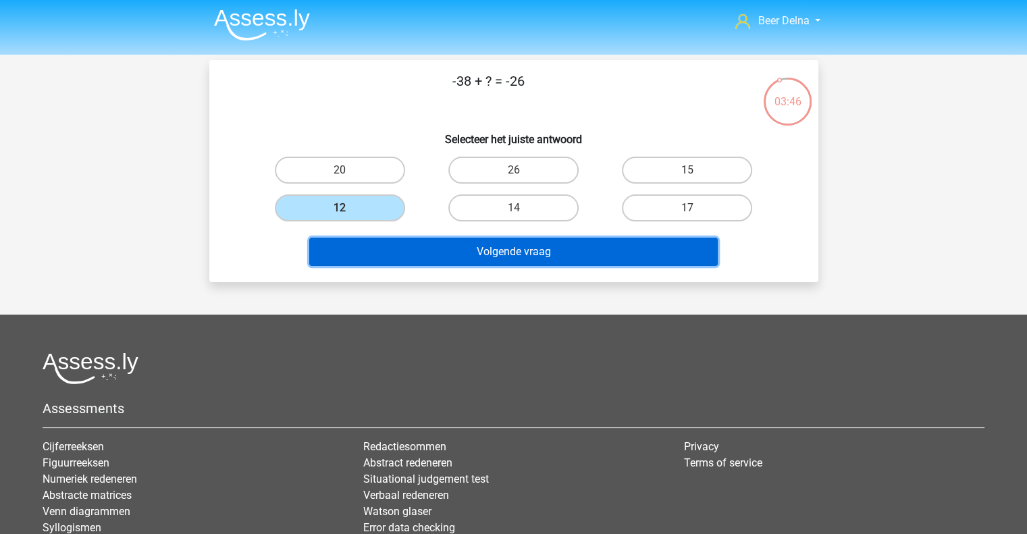
click at [404, 247] on button "Volgende vraag" at bounding box center [513, 252] width 408 height 28
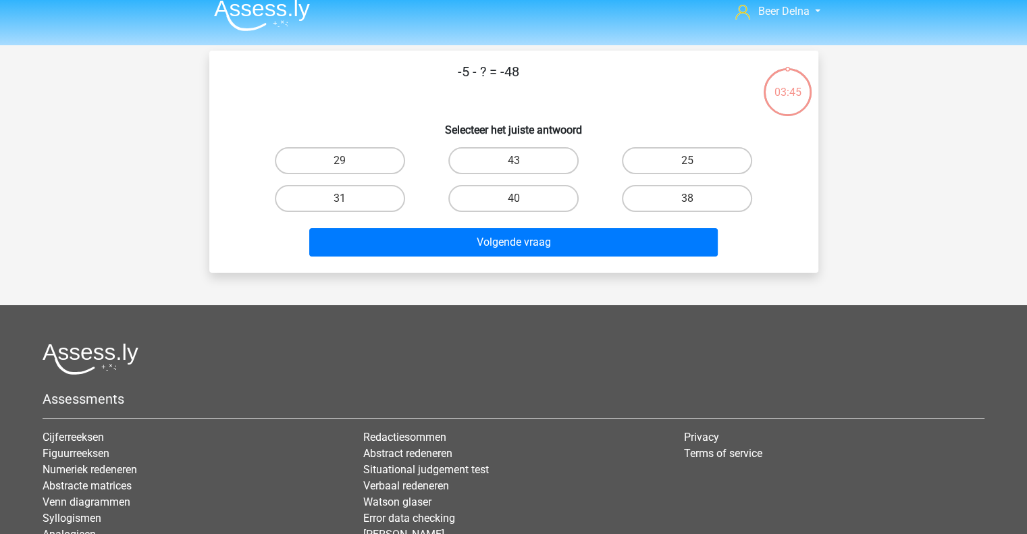
scroll to position [11, 0]
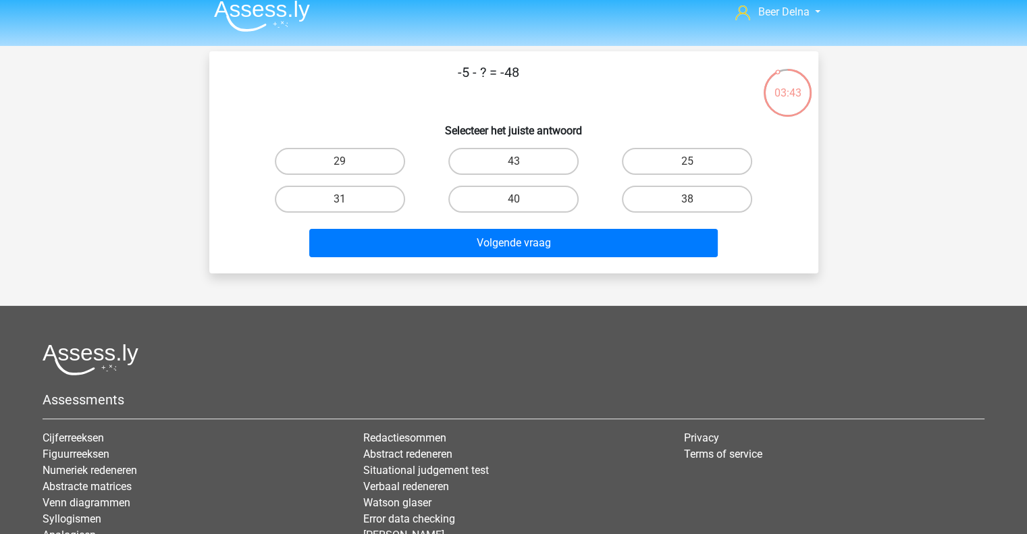
click at [516, 161] on input "43" at bounding box center [517, 165] width 9 height 9
radio input "true"
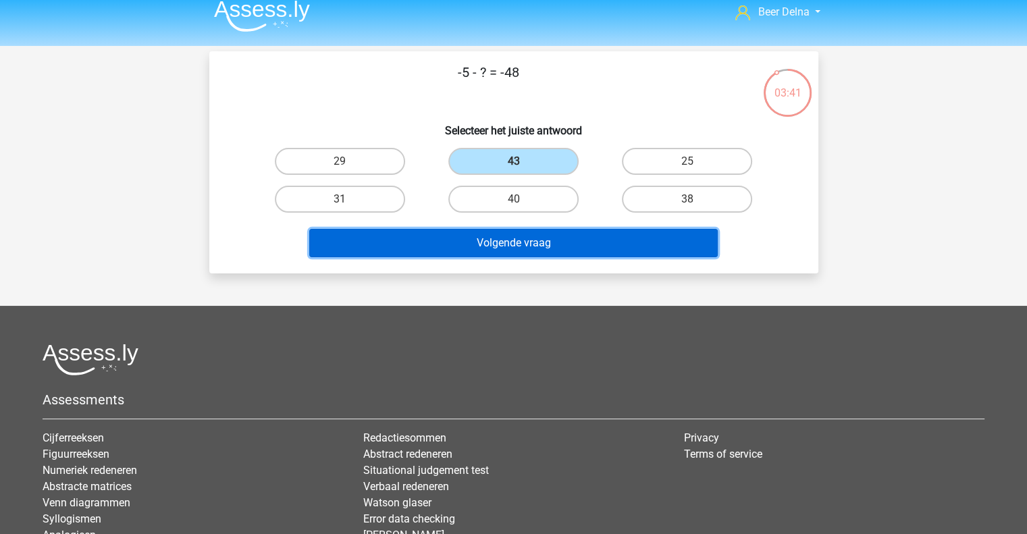
click at [502, 251] on button "Volgende vraag" at bounding box center [513, 243] width 408 height 28
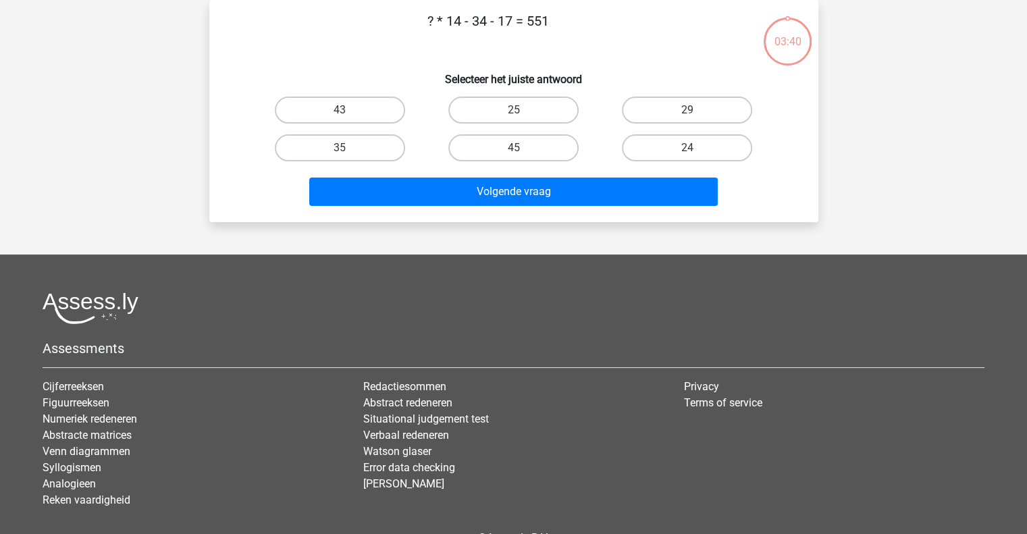
scroll to position [0, 0]
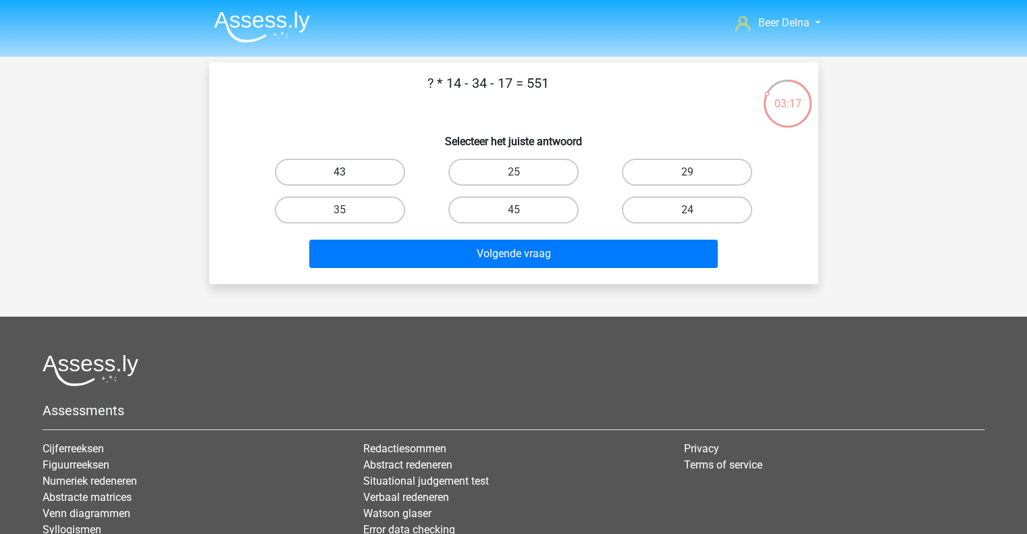
click at [370, 163] on label "43" at bounding box center [340, 172] width 130 height 27
click at [348, 172] on input "43" at bounding box center [344, 176] width 9 height 9
radio input "true"
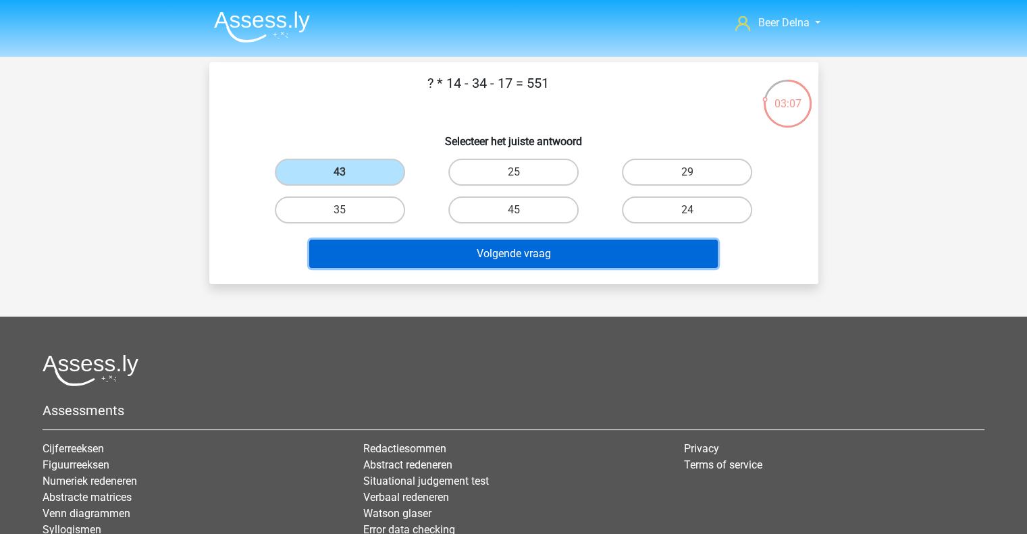
click at [395, 253] on button "Volgende vraag" at bounding box center [513, 254] width 408 height 28
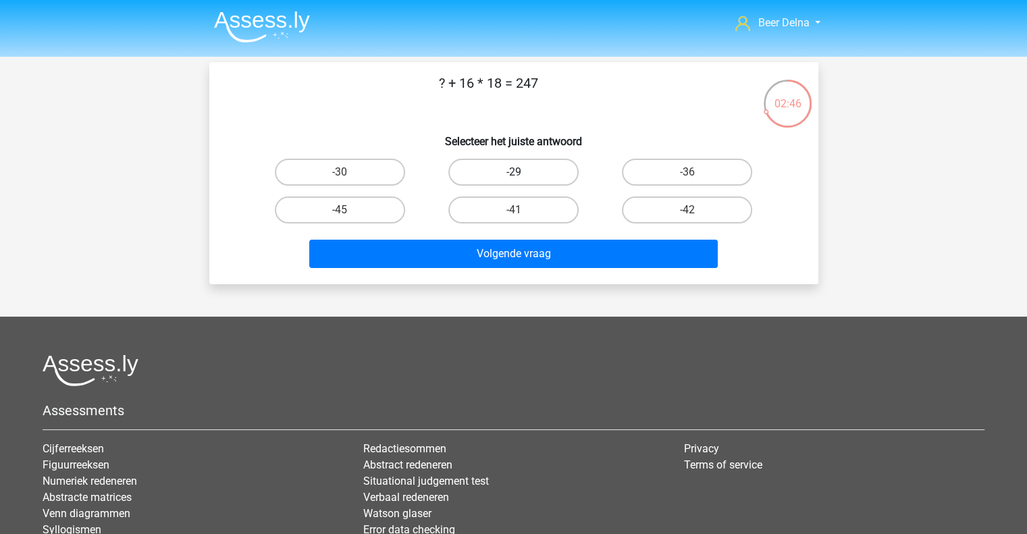
click at [532, 167] on label "-29" at bounding box center [513, 172] width 130 height 27
click at [522, 172] on input "-29" at bounding box center [517, 176] width 9 height 9
radio input "true"
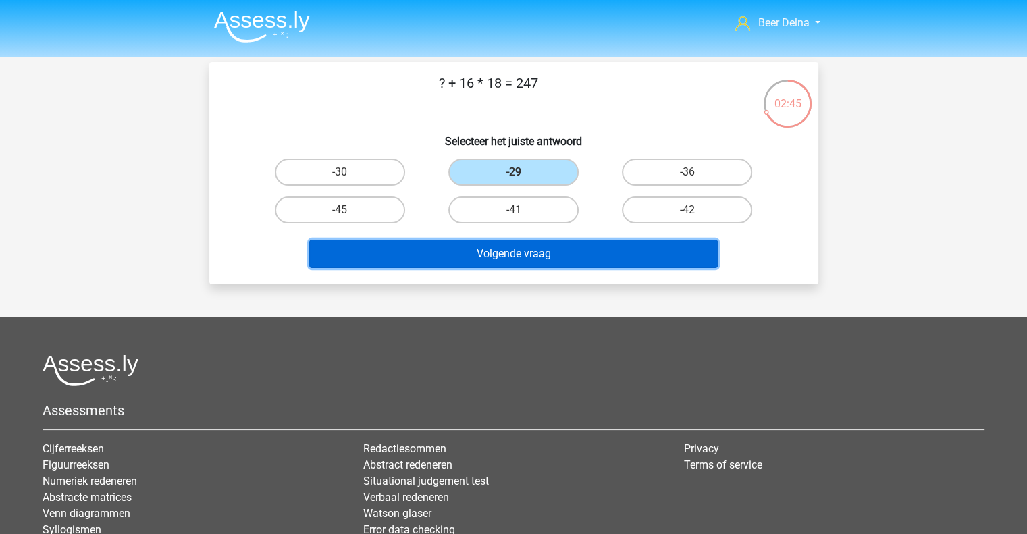
click at [538, 250] on button "Volgende vraag" at bounding box center [513, 254] width 408 height 28
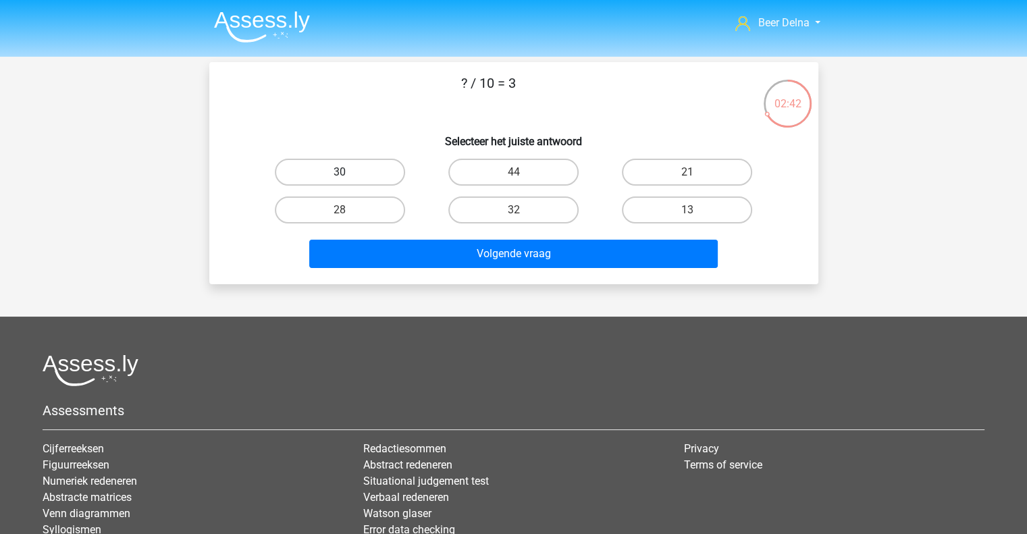
click at [376, 181] on label "30" at bounding box center [340, 172] width 130 height 27
click at [348, 181] on input "30" at bounding box center [344, 176] width 9 height 9
radio input "true"
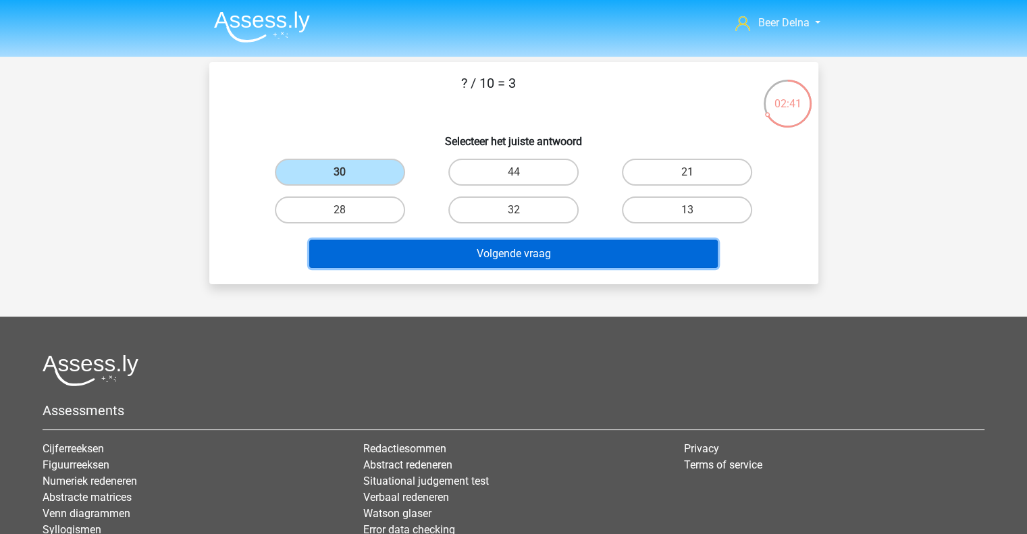
click at [441, 243] on button "Volgende vraag" at bounding box center [513, 254] width 408 height 28
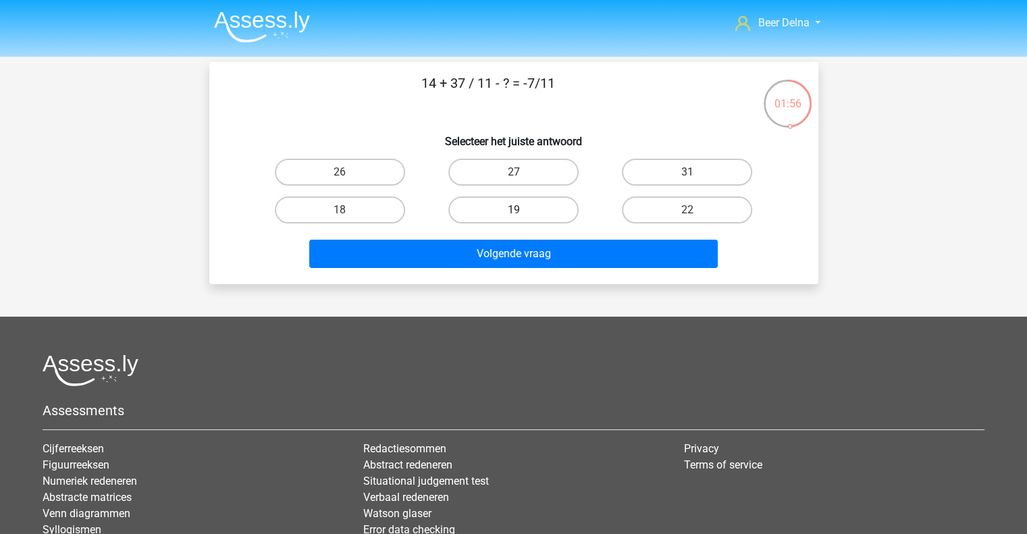
click at [513, 207] on label "19" at bounding box center [513, 209] width 130 height 27
click at [513, 210] on input "19" at bounding box center [517, 214] width 9 height 9
radio input "true"
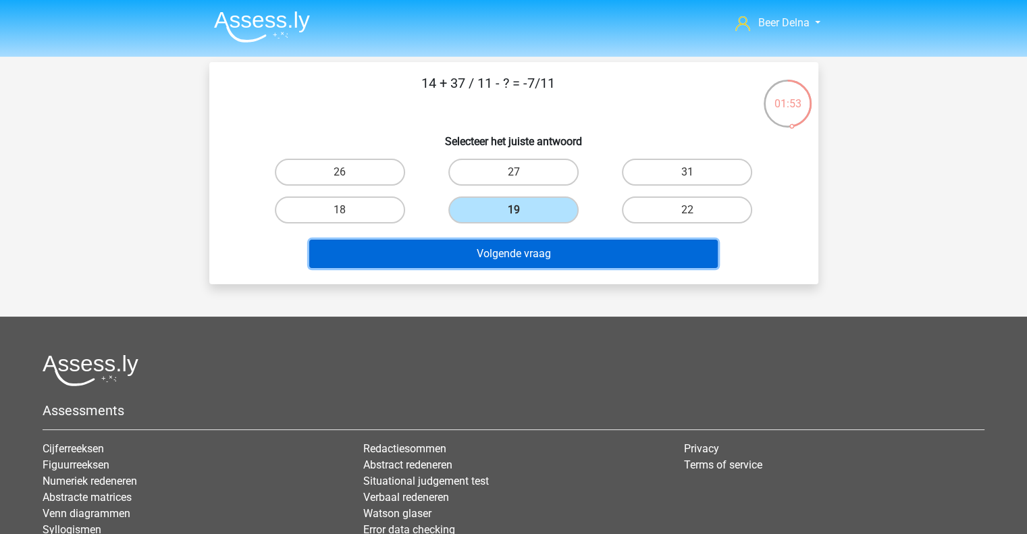
click at [522, 243] on button "Volgende vraag" at bounding box center [513, 254] width 408 height 28
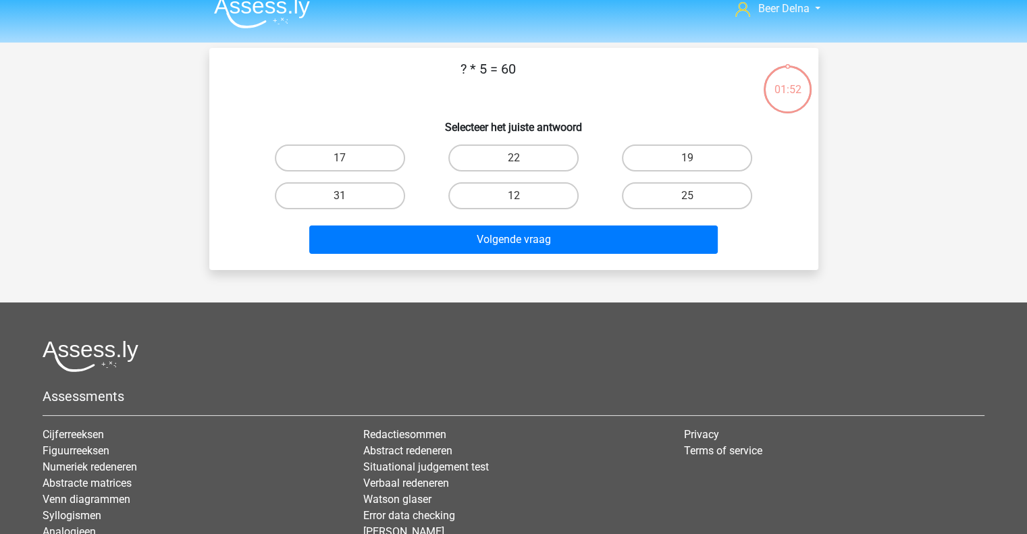
scroll to position [14, 0]
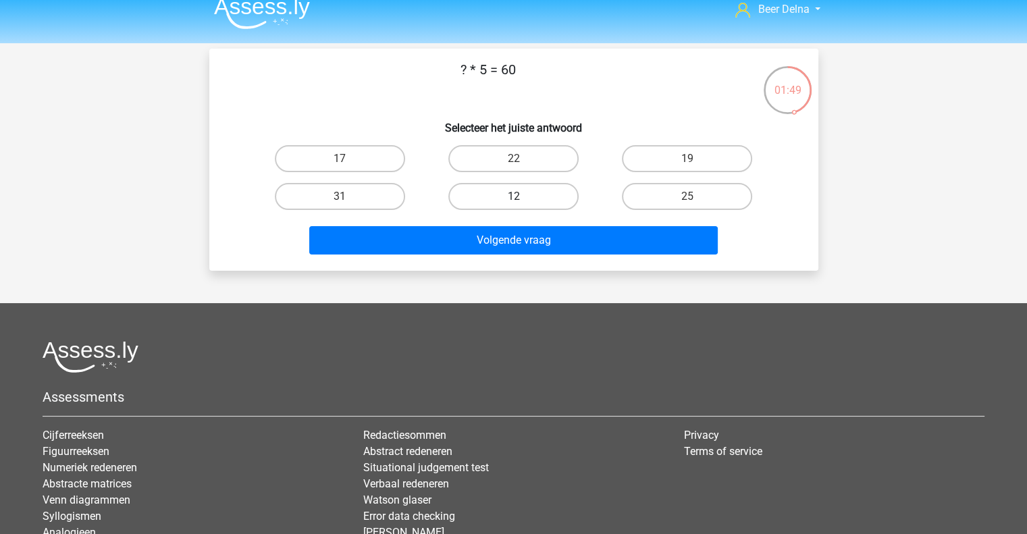
click at [533, 190] on label "12" at bounding box center [513, 196] width 130 height 27
click at [522, 196] on input "12" at bounding box center [517, 200] width 9 height 9
radio input "true"
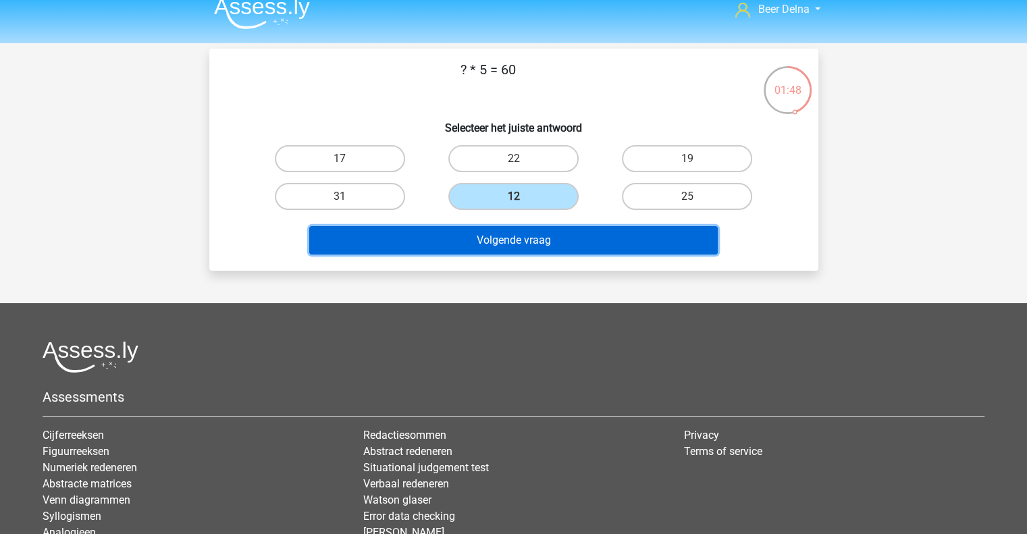
click at [519, 239] on button "Volgende vraag" at bounding box center [513, 240] width 408 height 28
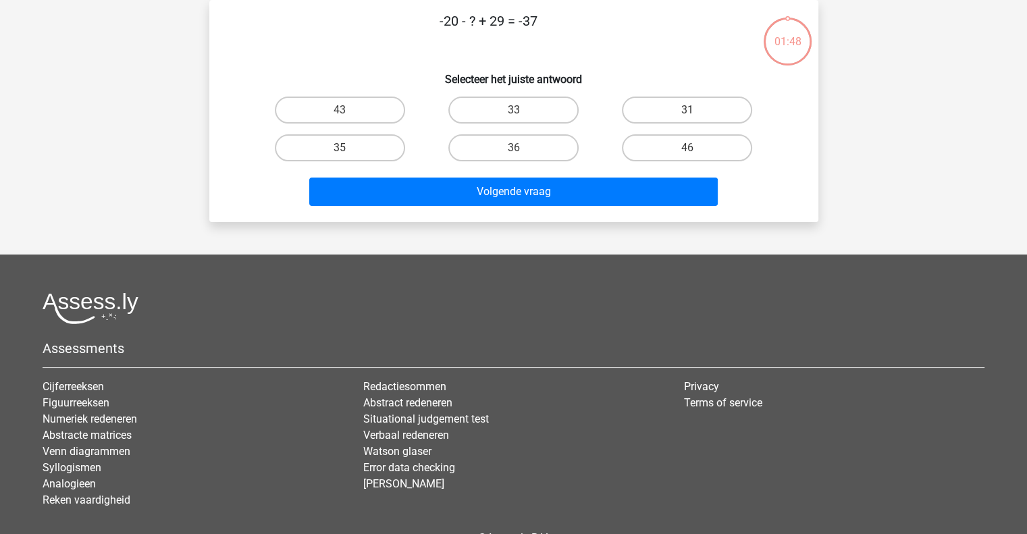
scroll to position [4, 0]
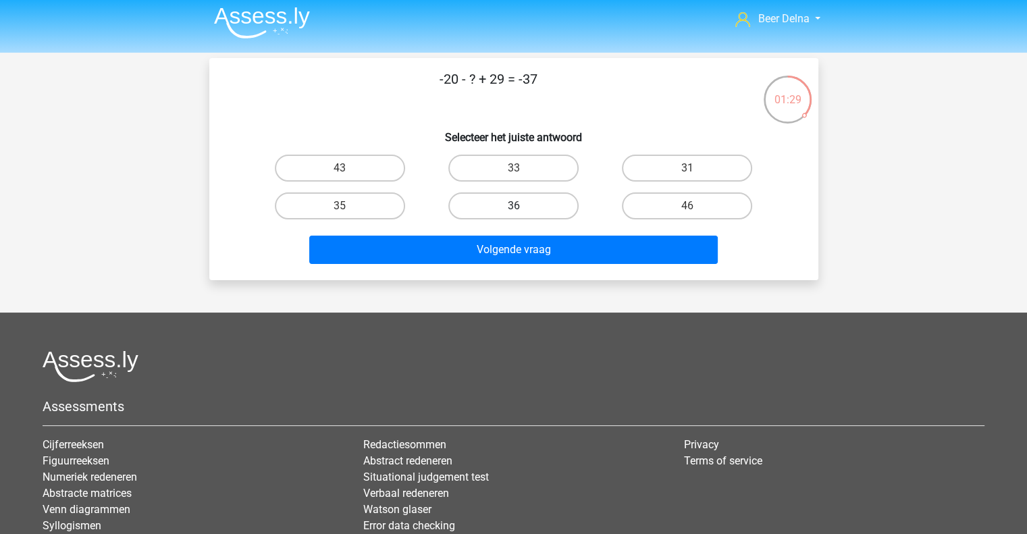
click at [527, 199] on label "36" at bounding box center [513, 205] width 130 height 27
click at [522, 206] on input "36" at bounding box center [517, 210] width 9 height 9
radio input "true"
click at [643, 202] on label "46" at bounding box center [687, 205] width 130 height 27
click at [687, 206] on input "46" at bounding box center [691, 210] width 9 height 9
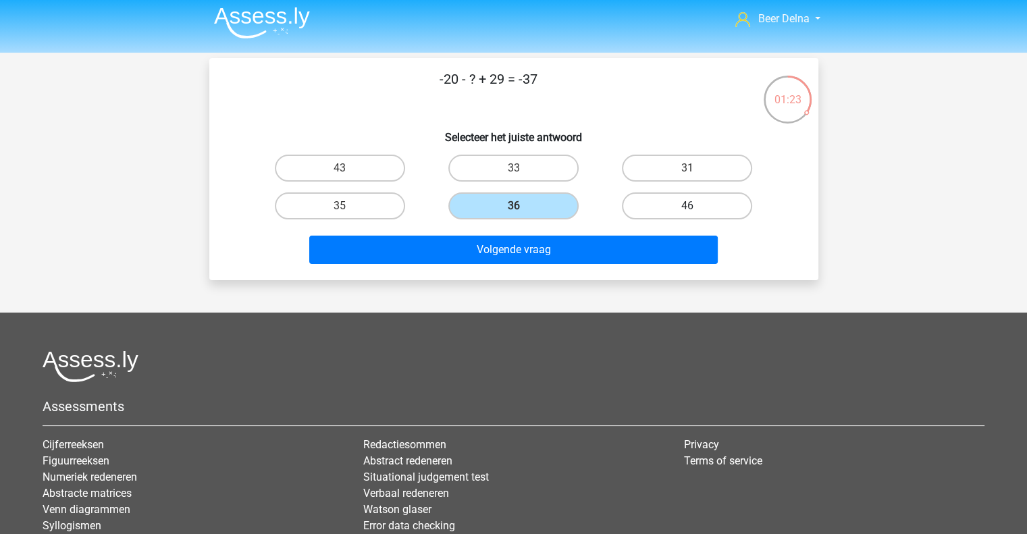
radio input "true"
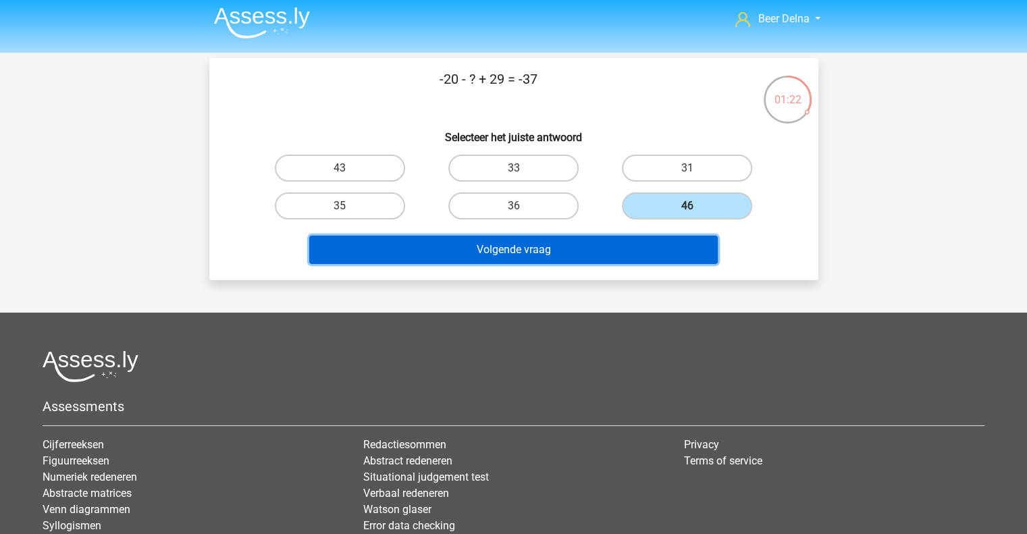
click at [588, 256] on button "Volgende vraag" at bounding box center [513, 250] width 408 height 28
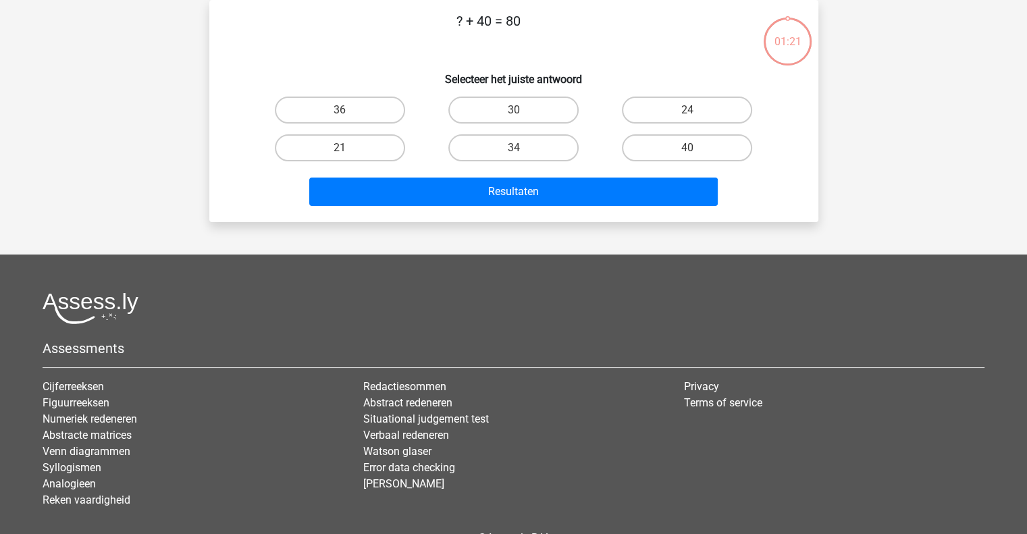
scroll to position [0, 0]
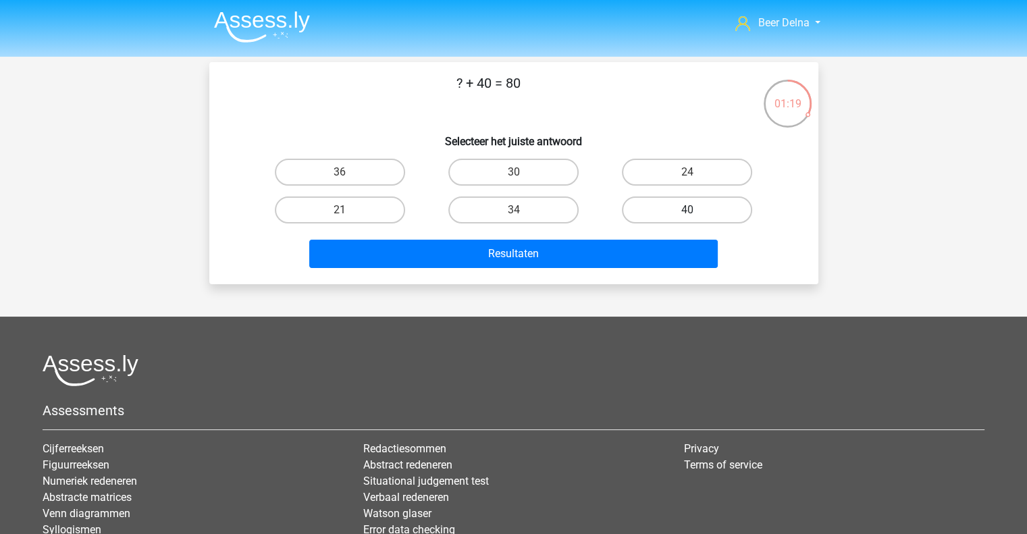
click at [643, 211] on label "40" at bounding box center [687, 209] width 130 height 27
click at [687, 211] on input "40" at bounding box center [691, 214] width 9 height 9
radio input "true"
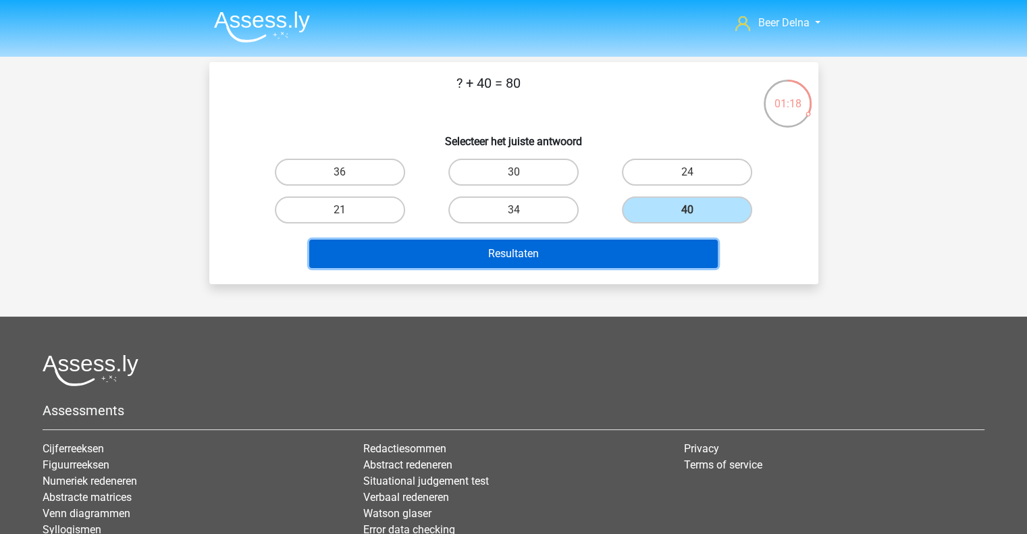
click at [595, 240] on button "Resultaten" at bounding box center [513, 254] width 408 height 28
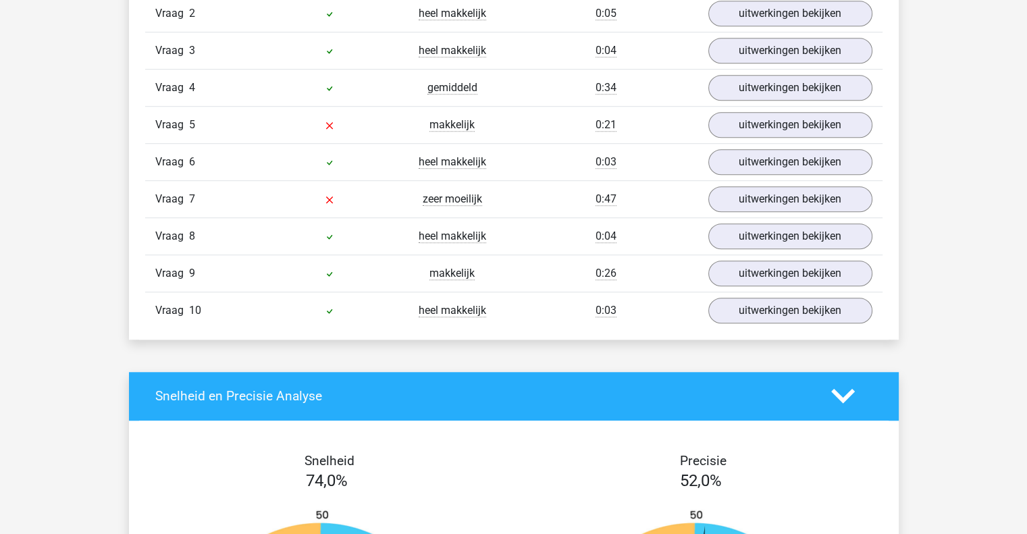
scroll to position [956, 0]
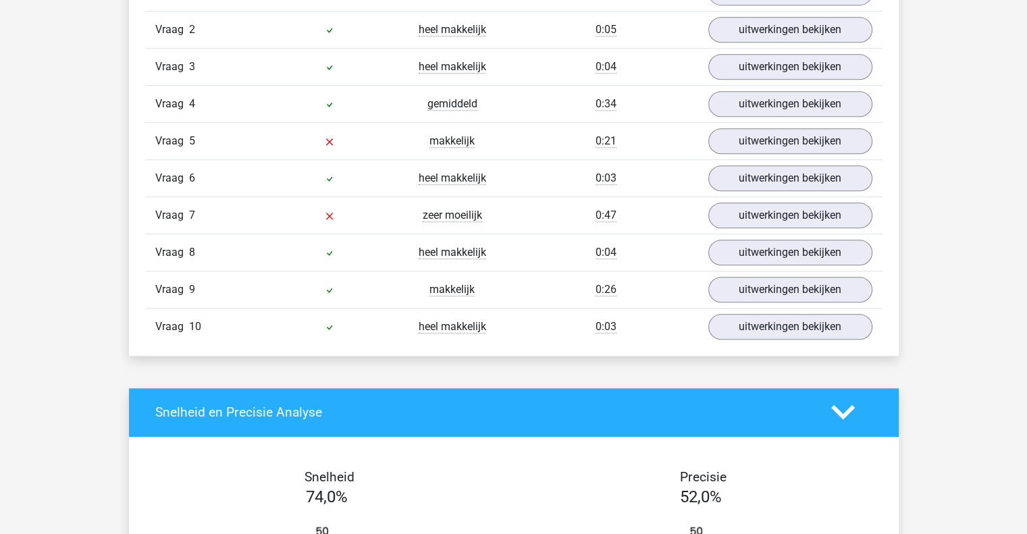
click at [743, 226] on div "Vraag 7 zeer moeilijk 0:47 uitwerkingen bekijken" at bounding box center [513, 214] width 737 height 37
click at [743, 219] on link "uitwerkingen bekijken" at bounding box center [789, 215] width 188 height 30
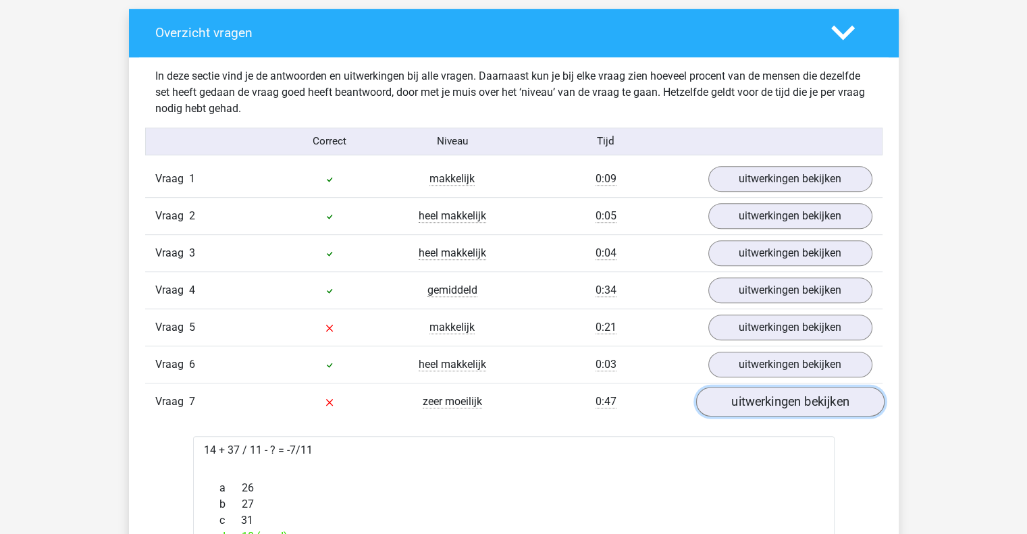
scroll to position [788, 0]
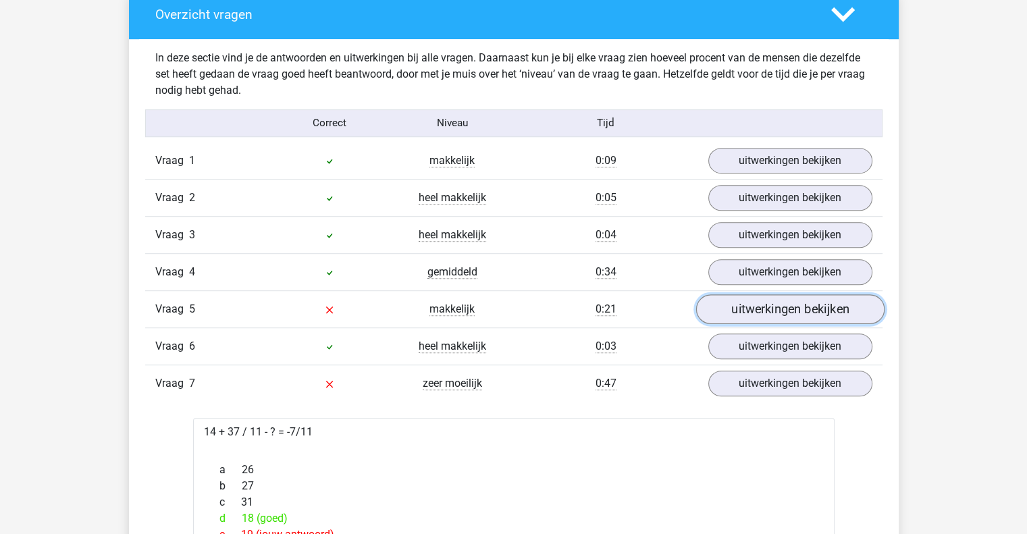
click at [743, 300] on link "uitwerkingen bekijken" at bounding box center [789, 309] width 188 height 30
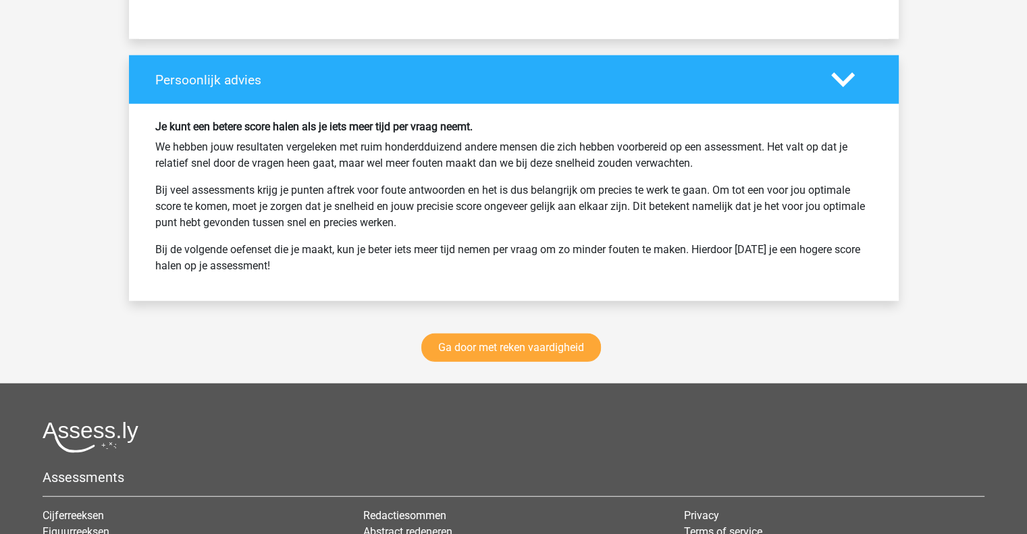
scroll to position [3426, 0]
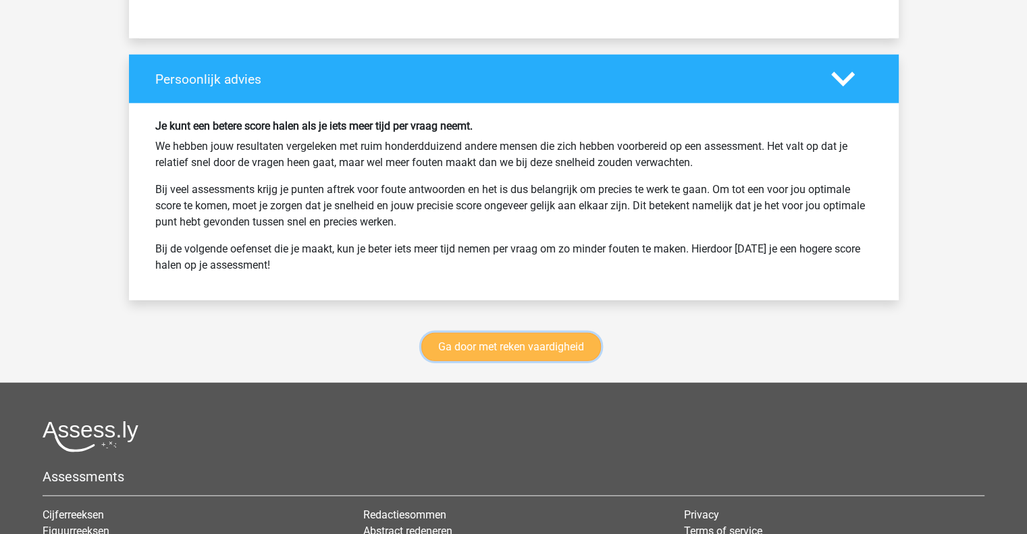
click at [481, 347] on link "Ga door met reken vaardigheid" at bounding box center [511, 347] width 180 height 28
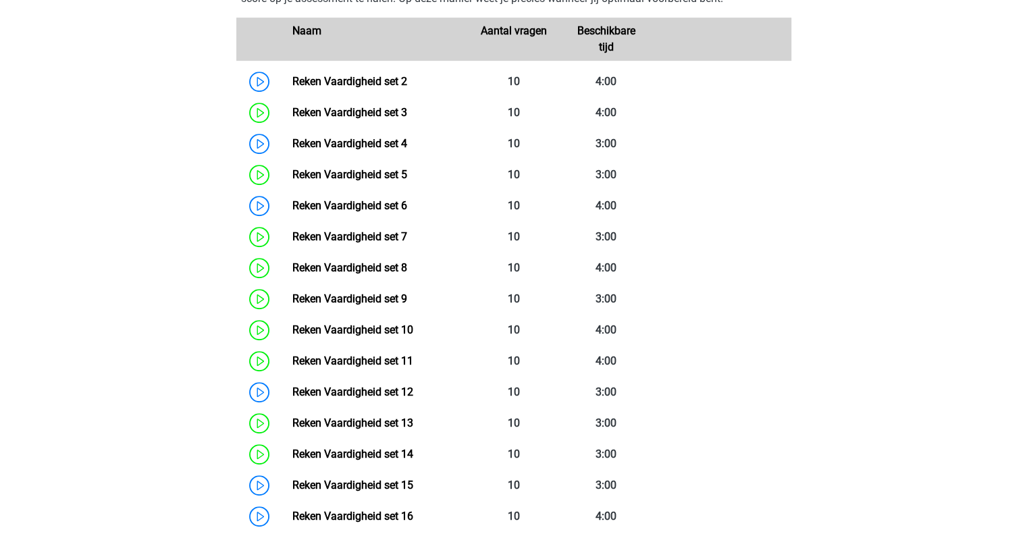
scroll to position [672, 0]
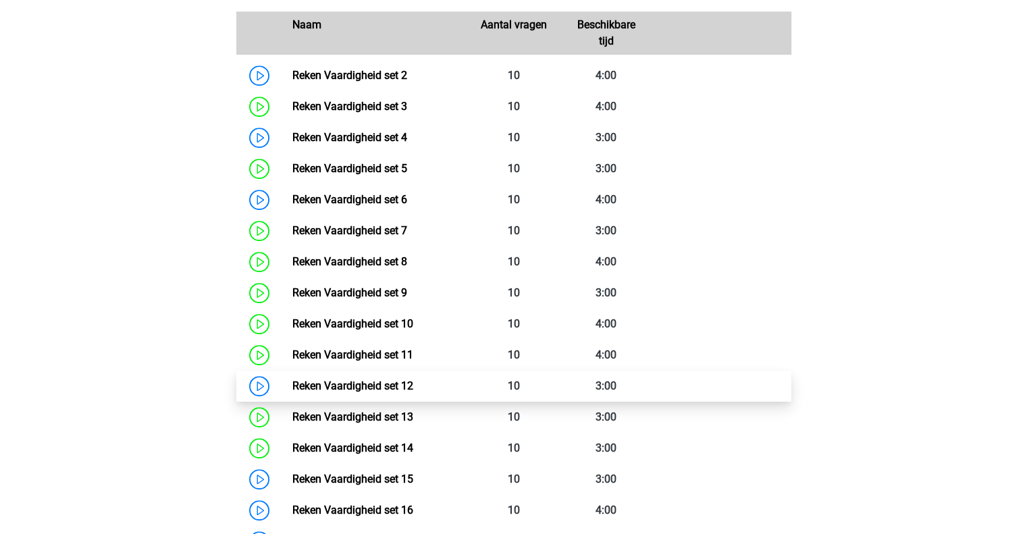
click at [346, 383] on link "Reken Vaardigheid set 12" at bounding box center [352, 385] width 121 height 13
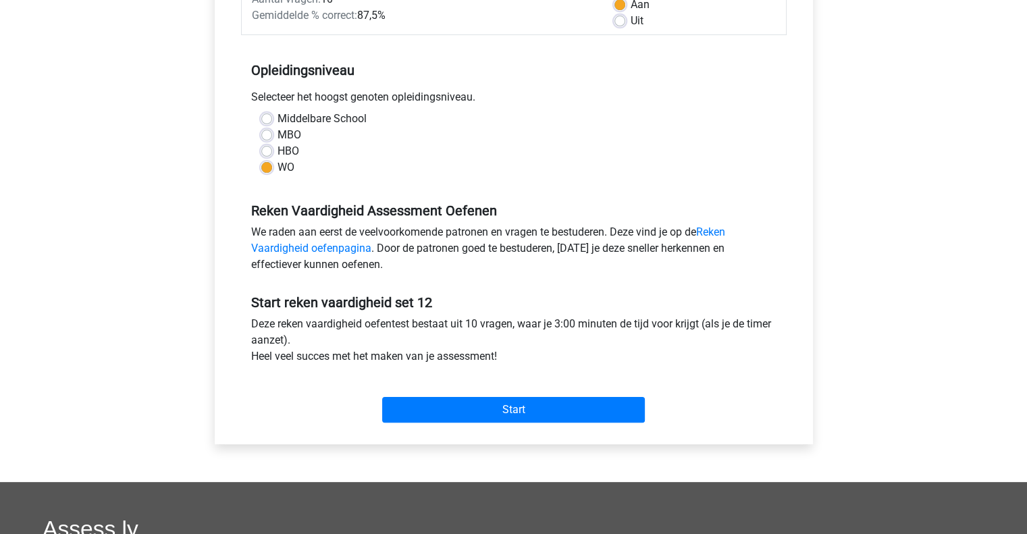
scroll to position [229, 0]
click at [455, 372] on div "Start" at bounding box center [513, 398] width 545 height 58
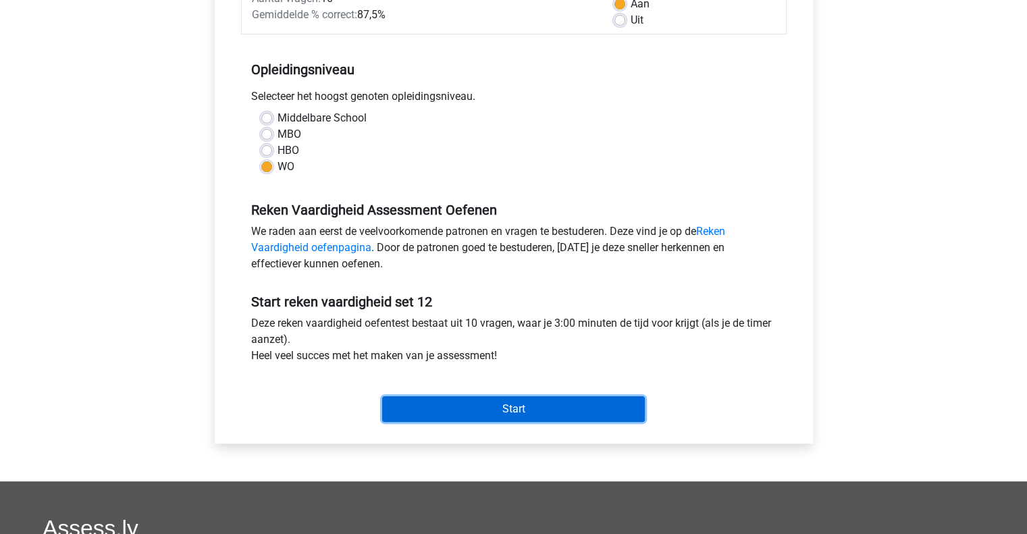
click at [456, 402] on input "Start" at bounding box center [513, 409] width 263 height 26
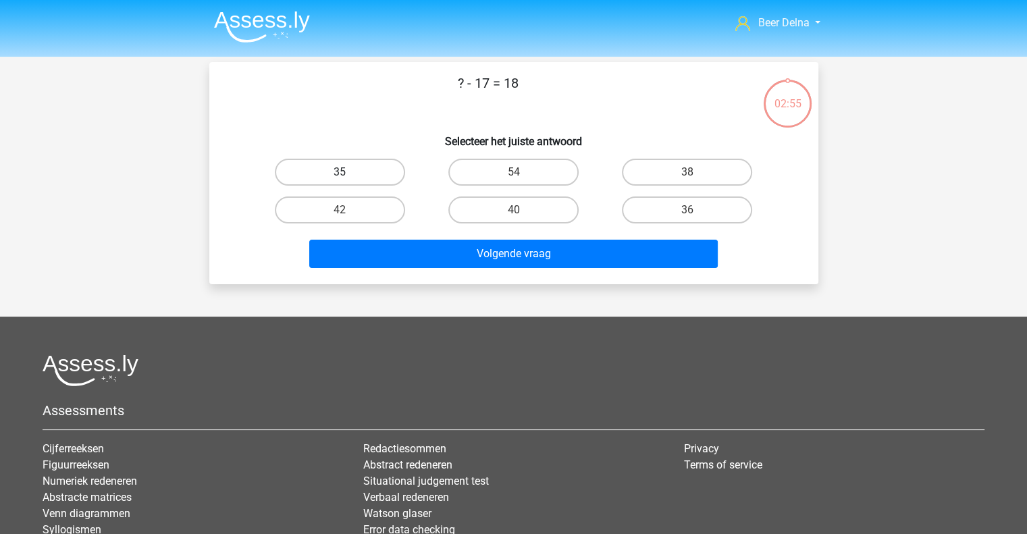
click at [371, 183] on label "35" at bounding box center [340, 172] width 130 height 27
click at [348, 181] on input "35" at bounding box center [344, 176] width 9 height 9
radio input "true"
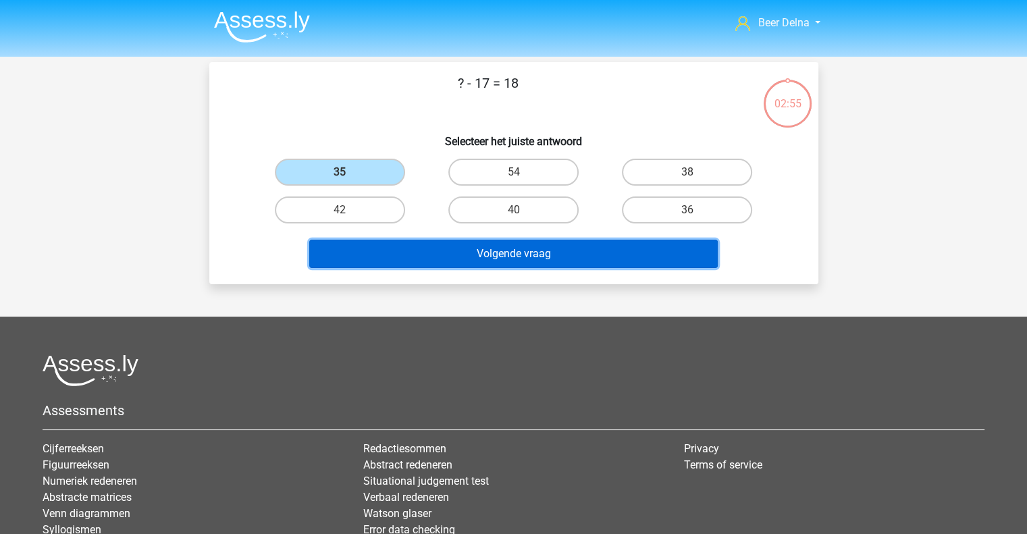
click at [454, 263] on button "Volgende vraag" at bounding box center [513, 254] width 408 height 28
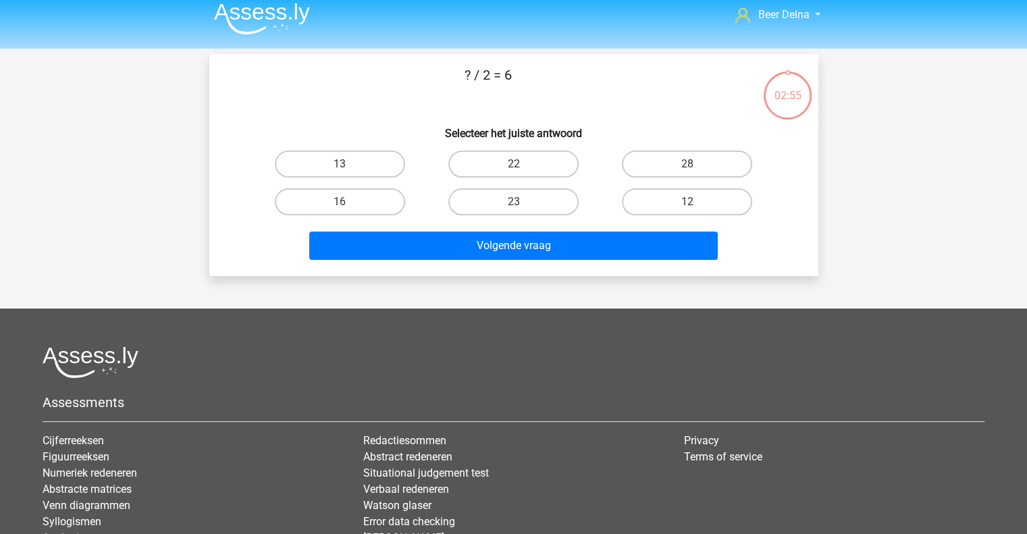
scroll to position [6, 0]
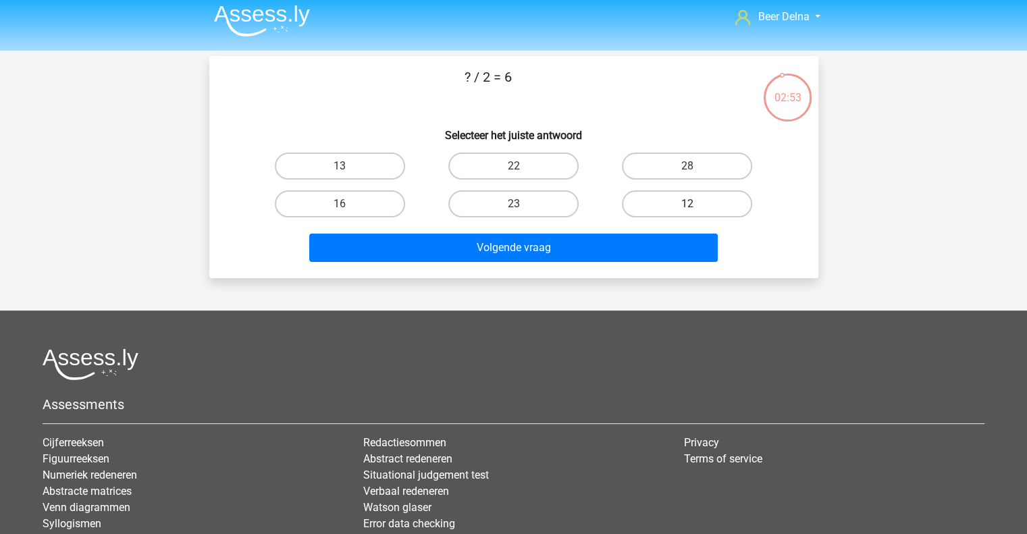
click at [718, 196] on label "12" at bounding box center [687, 203] width 130 height 27
click at [696, 204] on input "12" at bounding box center [691, 208] width 9 height 9
radio input "true"
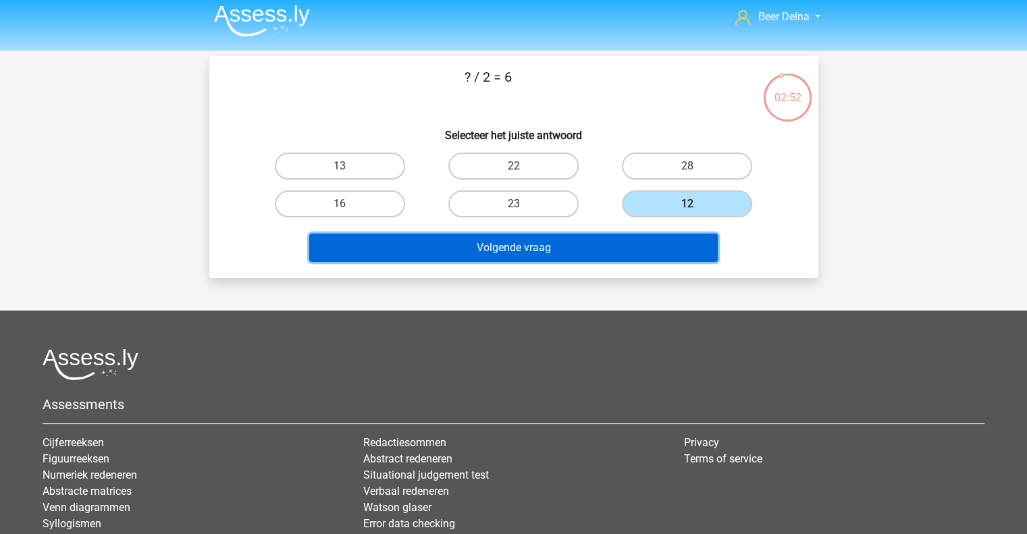
click at [655, 234] on button "Volgende vraag" at bounding box center [513, 248] width 408 height 28
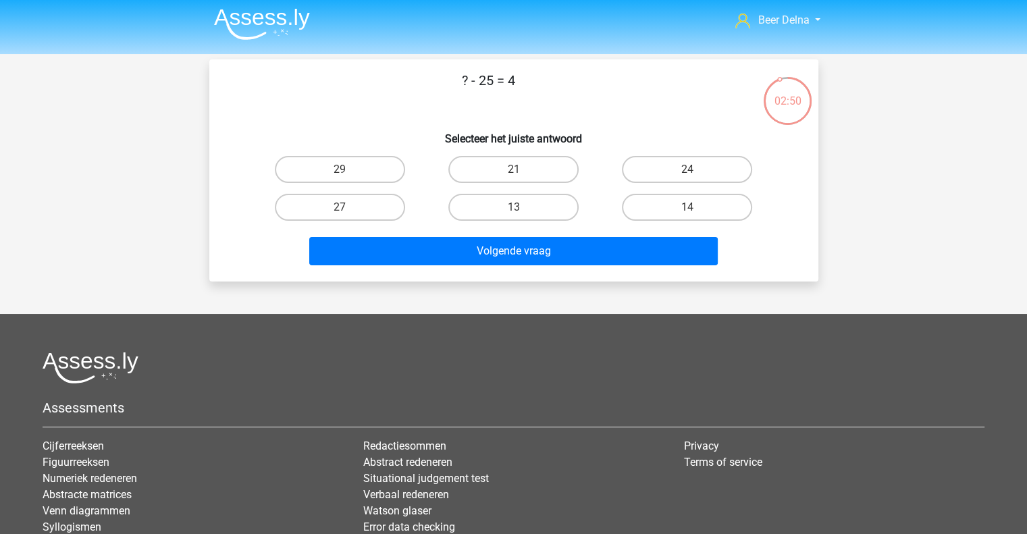
scroll to position [0, 0]
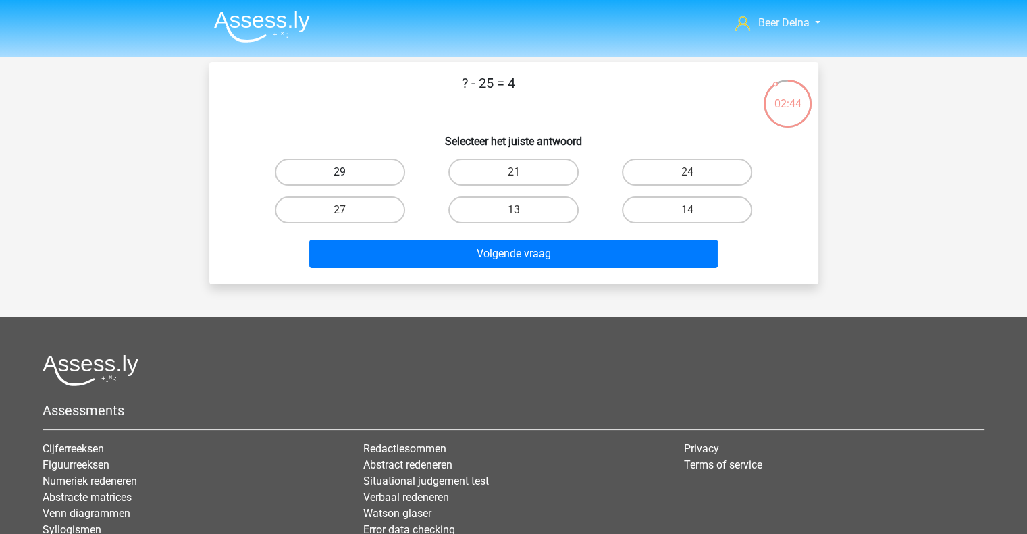
click at [378, 177] on label "29" at bounding box center [340, 172] width 130 height 27
click at [348, 177] on input "29" at bounding box center [344, 176] width 9 height 9
radio input "true"
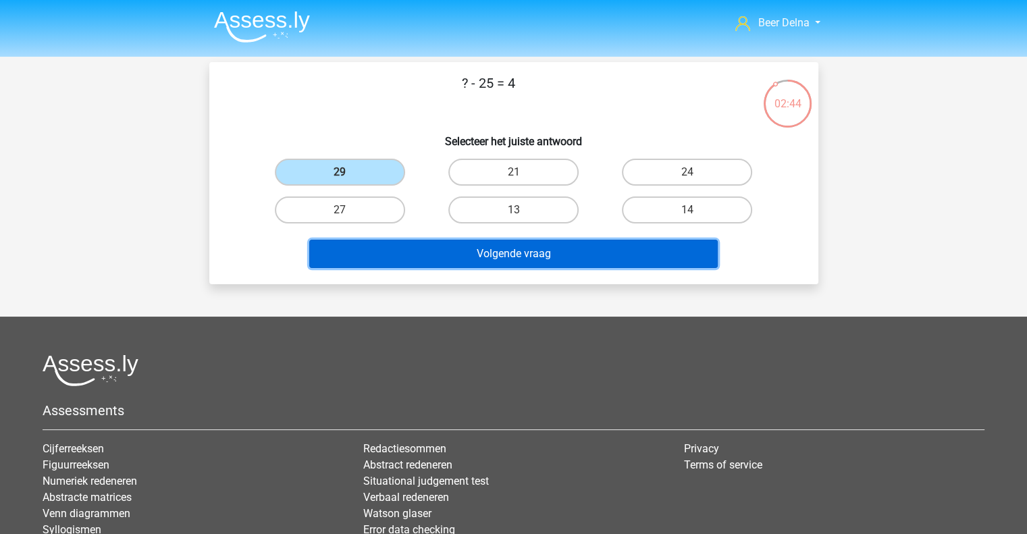
click at [413, 248] on button "Volgende vraag" at bounding box center [513, 254] width 408 height 28
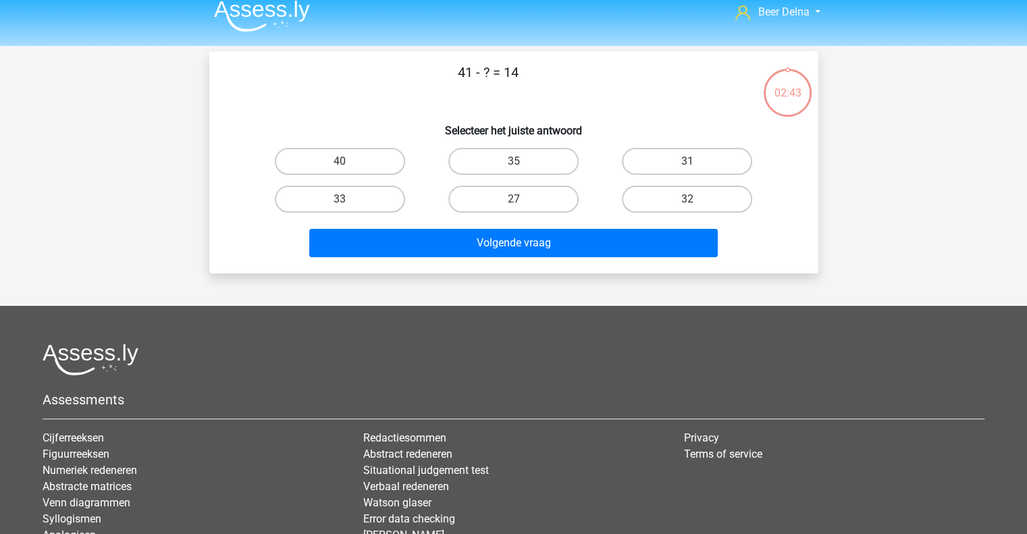
scroll to position [4, 0]
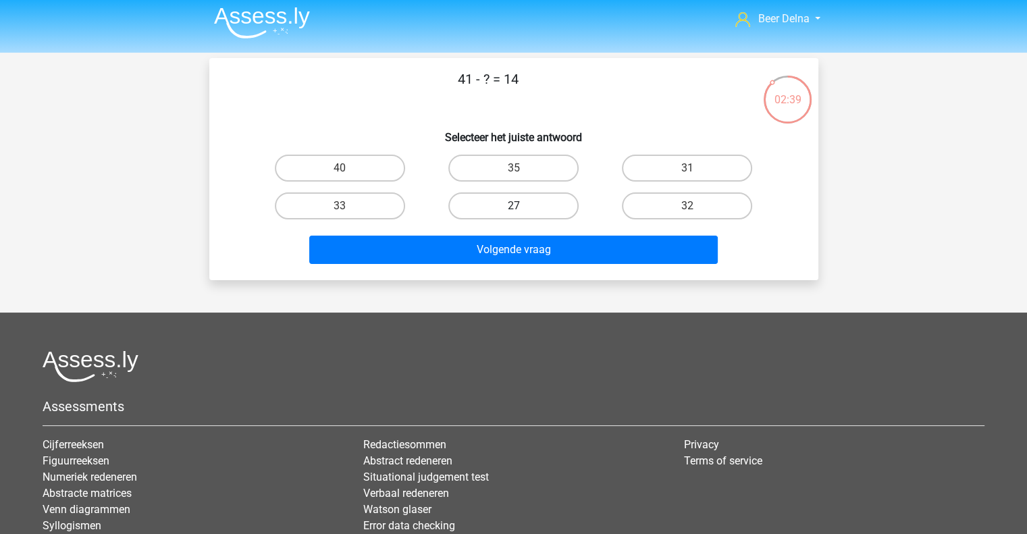
click at [531, 207] on label "27" at bounding box center [513, 205] width 130 height 27
click at [522, 207] on input "27" at bounding box center [517, 210] width 9 height 9
radio input "true"
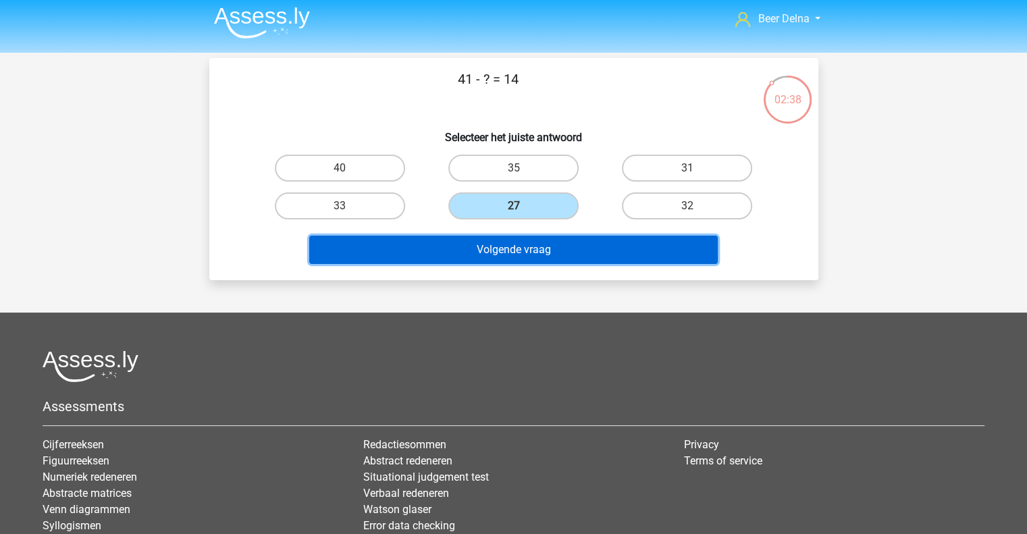
click at [529, 236] on button "Volgende vraag" at bounding box center [513, 250] width 408 height 28
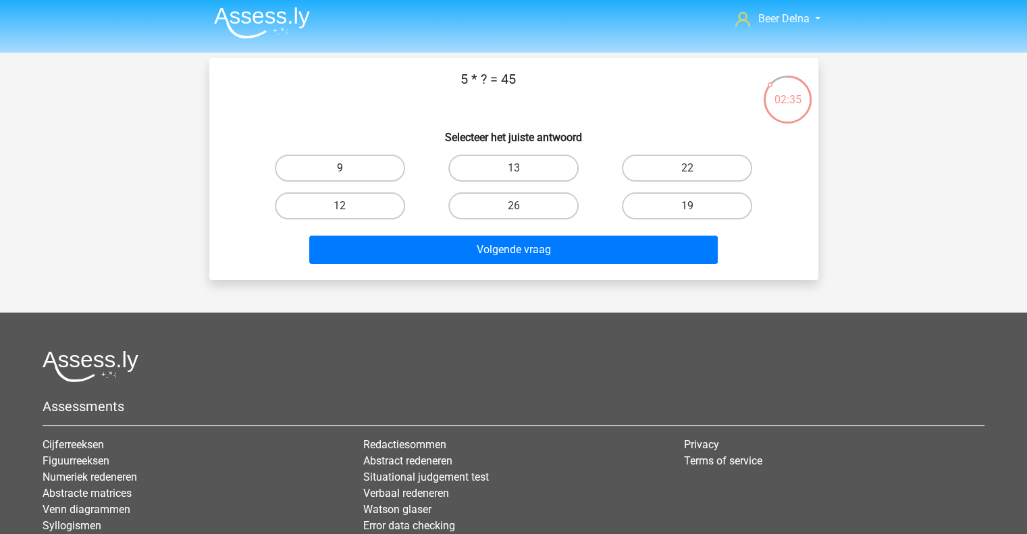
click at [386, 172] on label "9" at bounding box center [340, 168] width 130 height 27
click at [348, 172] on input "9" at bounding box center [344, 172] width 9 height 9
radio input "true"
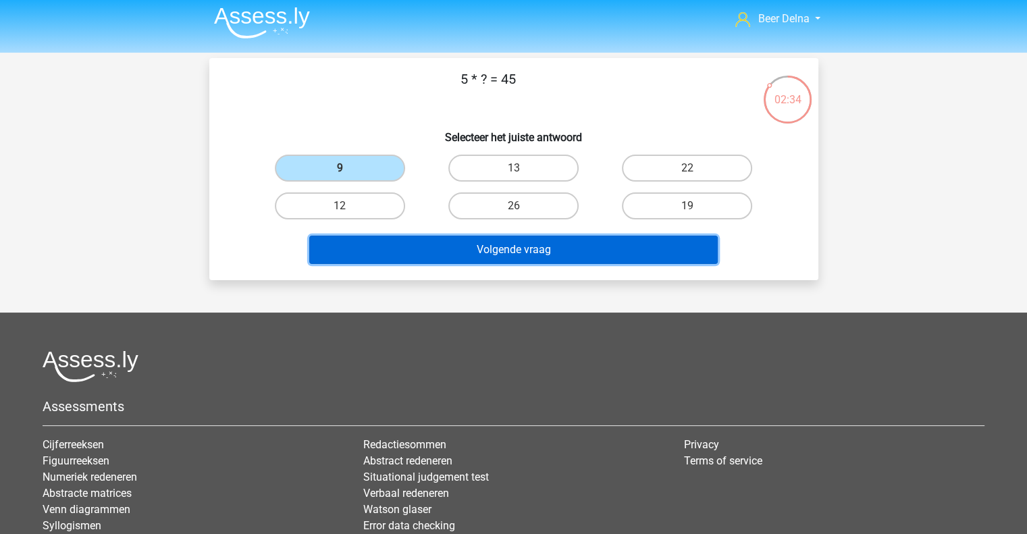
click at [469, 240] on button "Volgende vraag" at bounding box center [513, 250] width 408 height 28
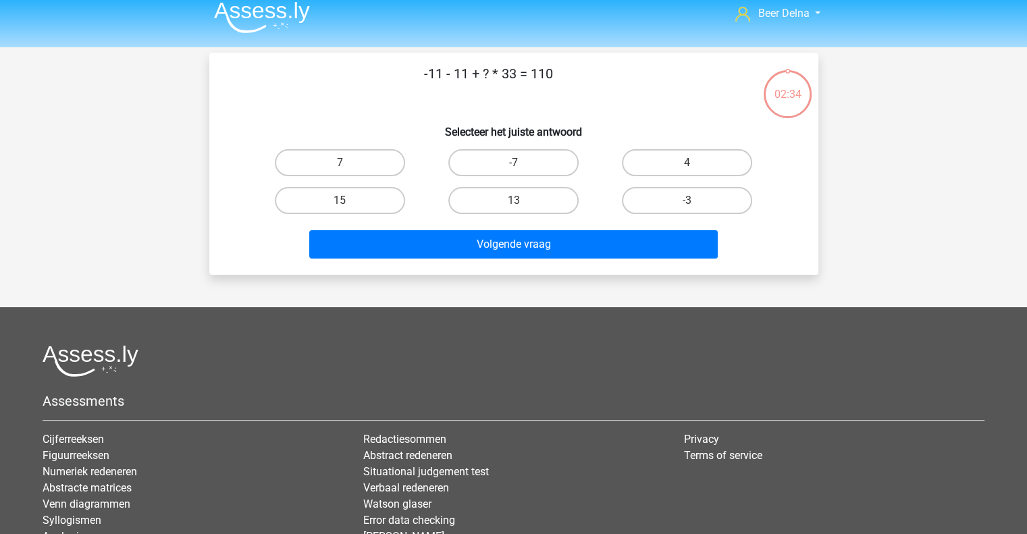
scroll to position [8, 0]
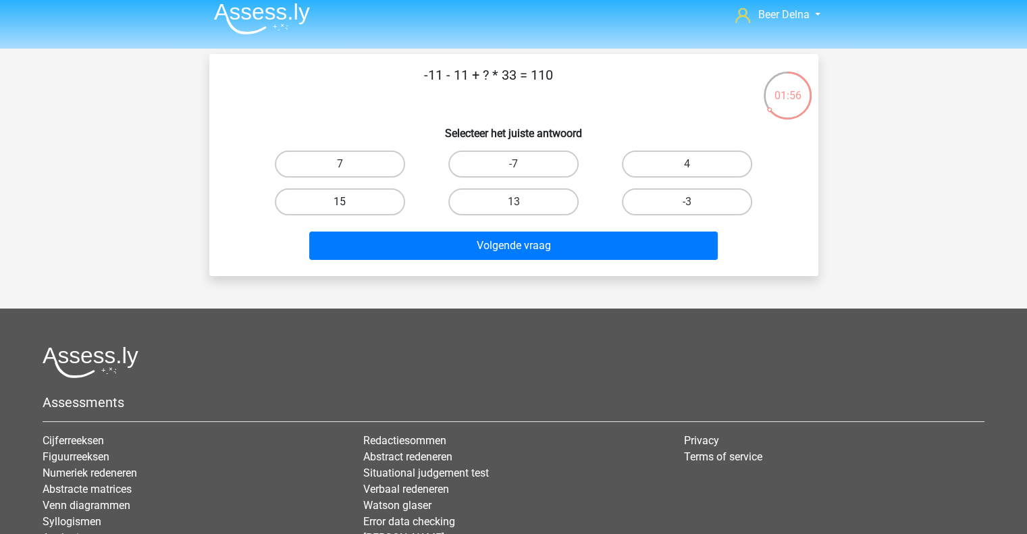
click at [356, 205] on label "15" at bounding box center [340, 201] width 130 height 27
click at [348, 205] on input "15" at bounding box center [344, 206] width 9 height 9
radio input "true"
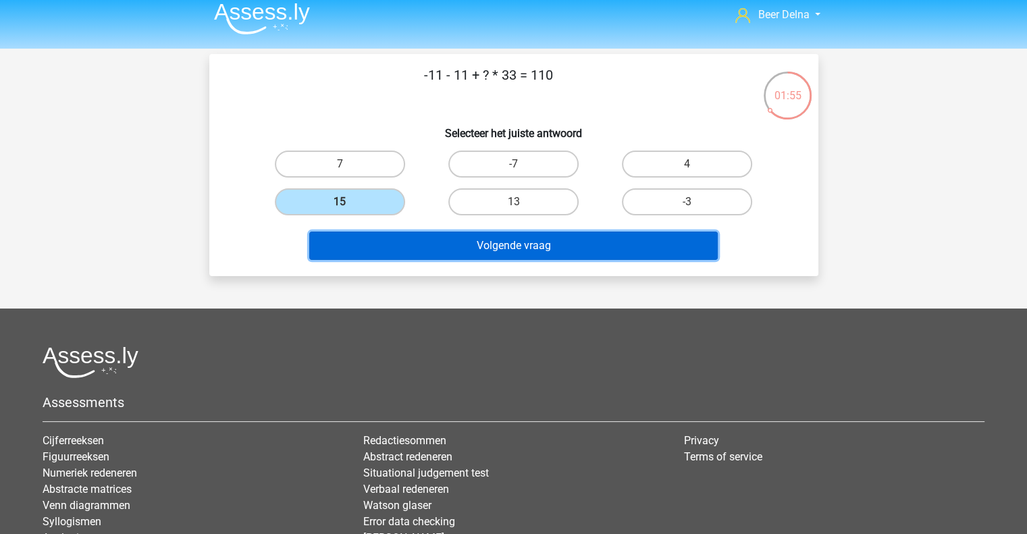
click at [522, 238] on button "Volgende vraag" at bounding box center [513, 246] width 408 height 28
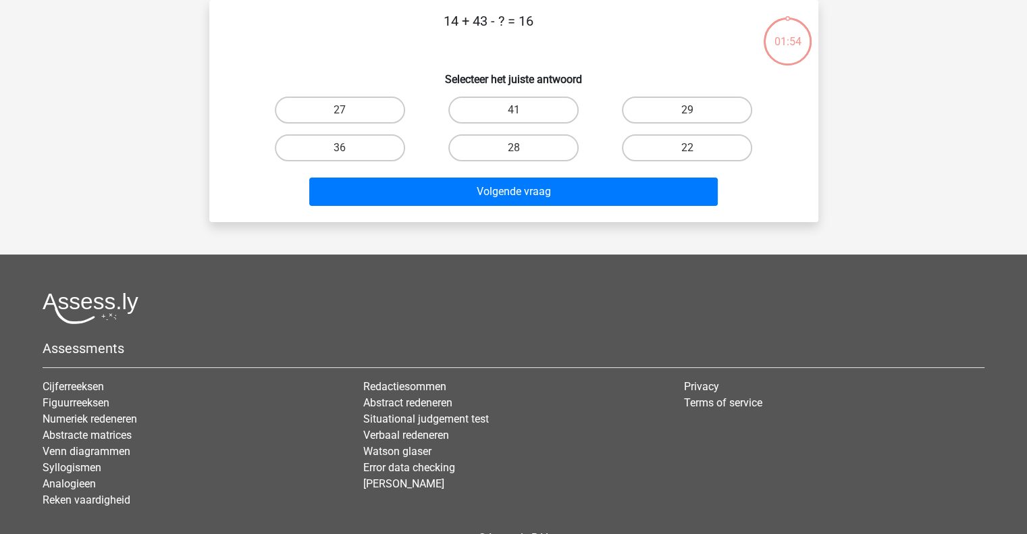
scroll to position [24, 0]
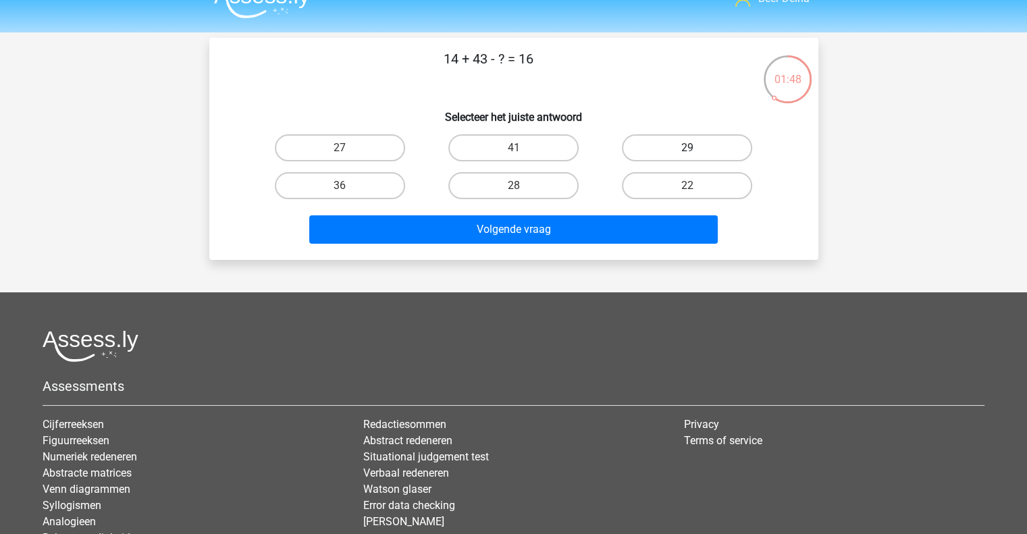
click at [724, 143] on label "29" at bounding box center [687, 147] width 130 height 27
click at [696, 148] on input "29" at bounding box center [691, 152] width 9 height 9
radio input "true"
click at [627, 210] on div "Volgende vraag" at bounding box center [514, 227] width 566 height 45
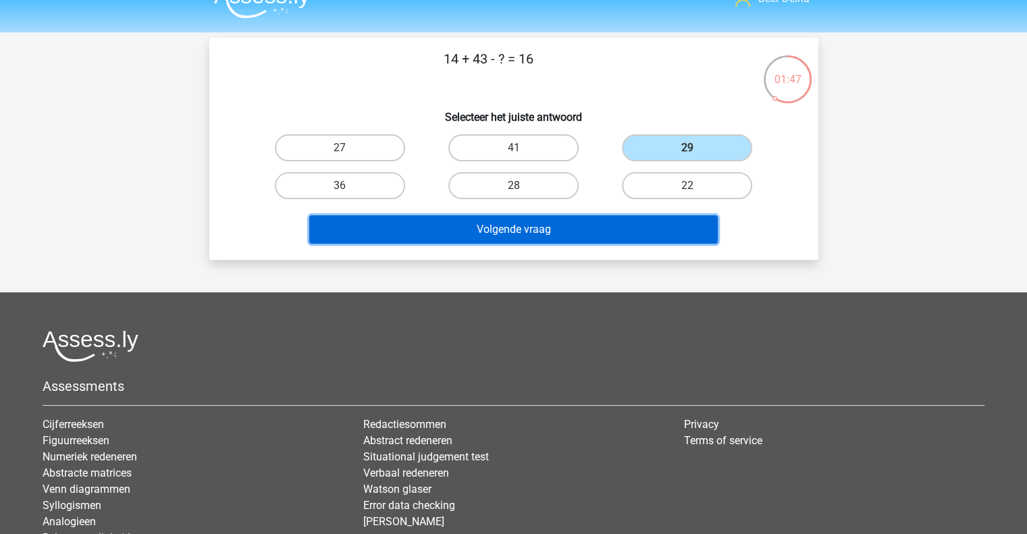
click at [602, 223] on button "Volgende vraag" at bounding box center [513, 229] width 408 height 28
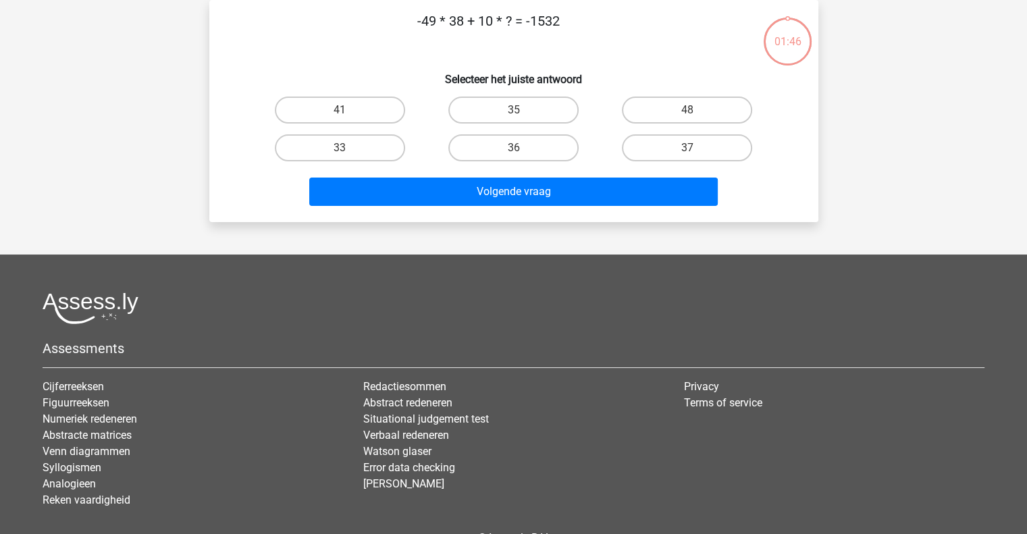
scroll to position [0, 0]
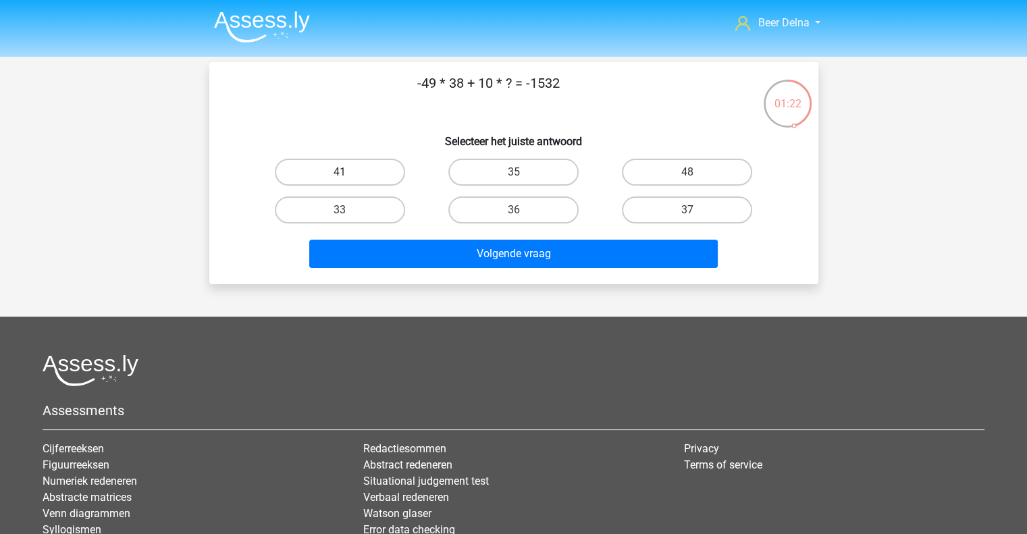
click at [349, 164] on label "41" at bounding box center [340, 172] width 130 height 27
click at [348, 172] on input "41" at bounding box center [344, 176] width 9 height 9
radio input "true"
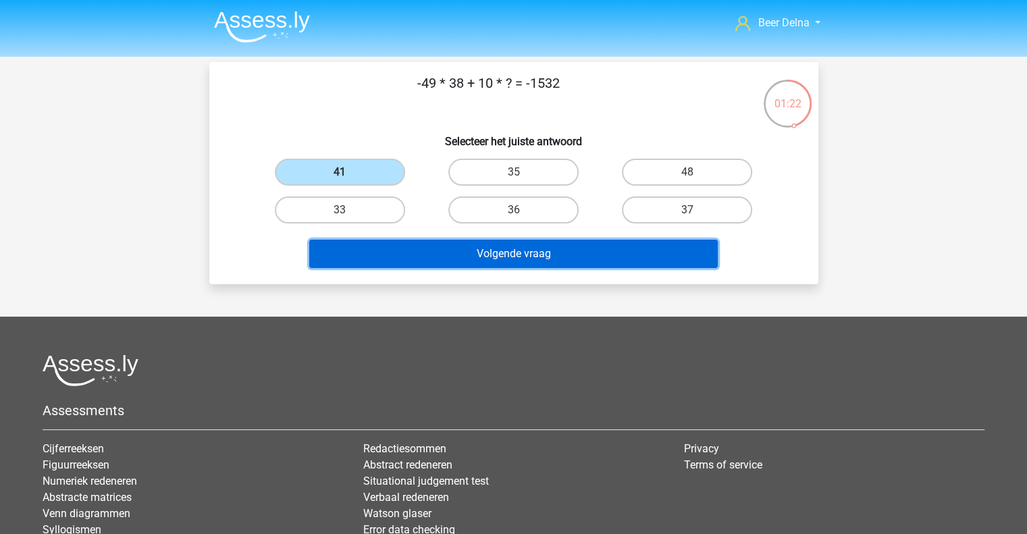
click at [486, 247] on button "Volgende vraag" at bounding box center [513, 254] width 408 height 28
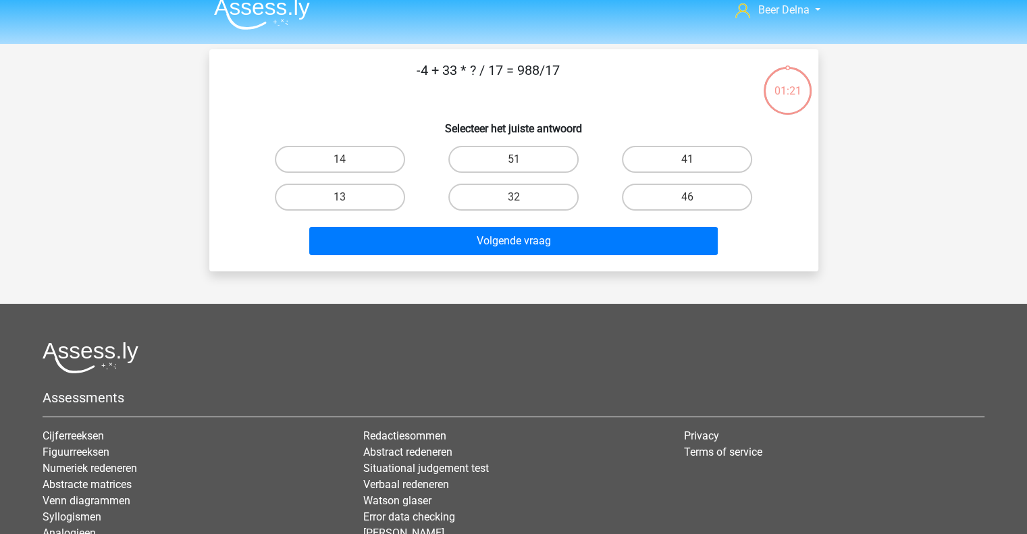
scroll to position [14, 0]
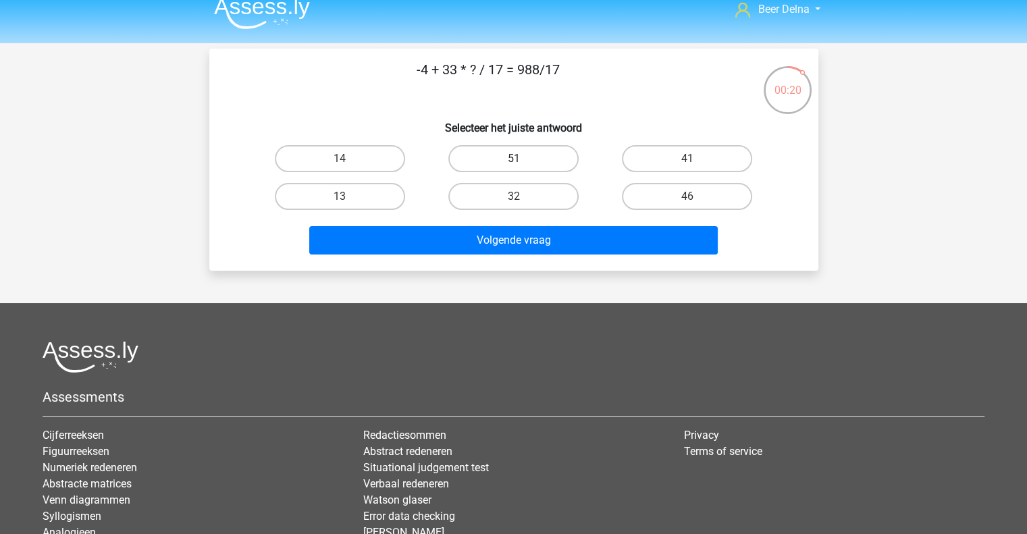
click at [514, 154] on label "51" at bounding box center [513, 158] width 130 height 27
click at [514, 159] on input "51" at bounding box center [517, 163] width 9 height 9
radio input "true"
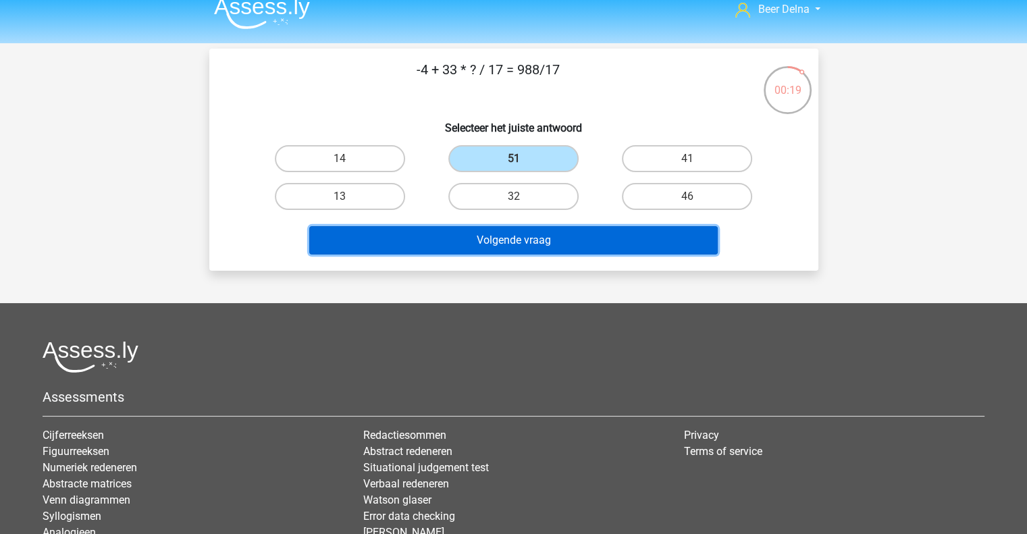
click at [505, 236] on button "Volgende vraag" at bounding box center [513, 240] width 408 height 28
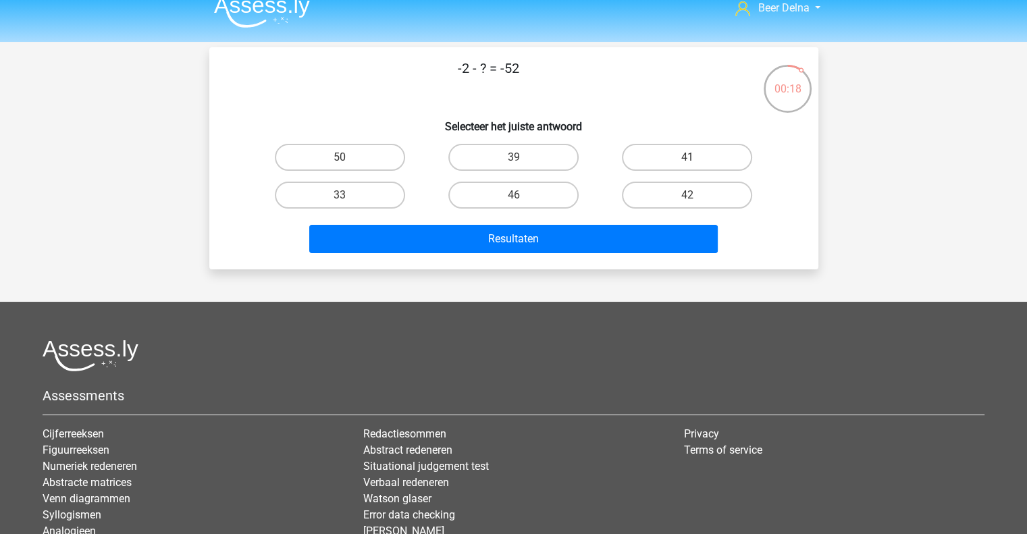
scroll to position [0, 0]
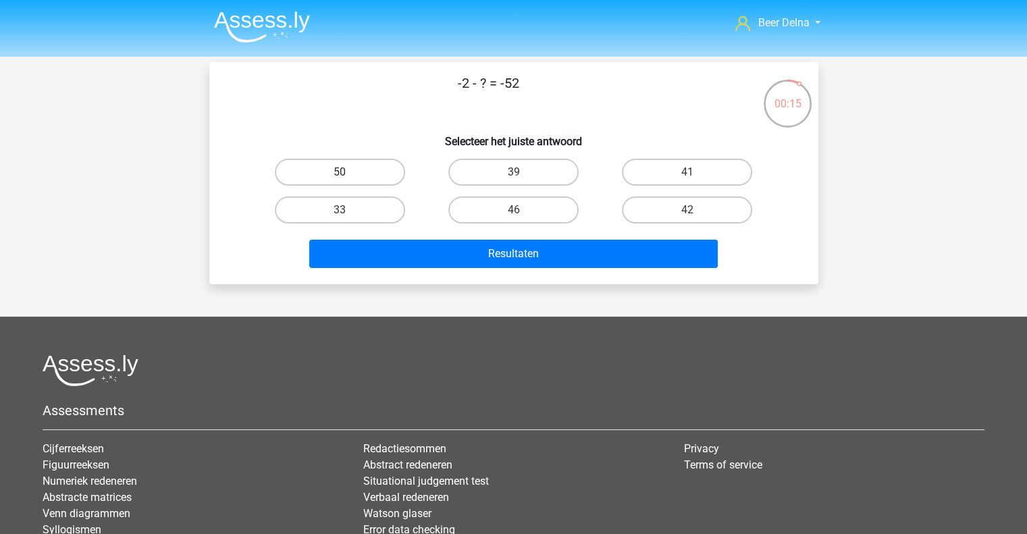
click at [371, 162] on label "50" at bounding box center [340, 172] width 130 height 27
click at [348, 172] on input "50" at bounding box center [344, 176] width 9 height 9
radio input "true"
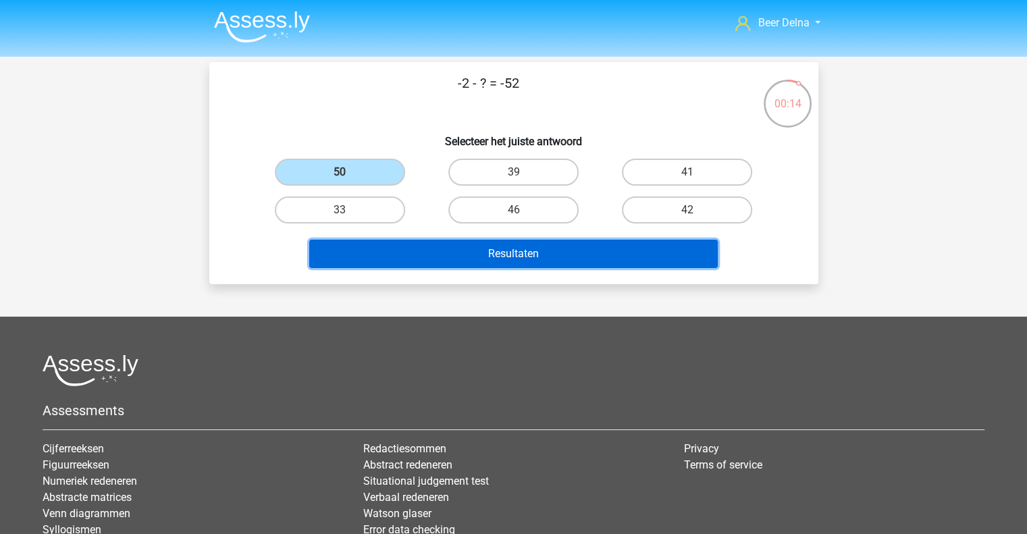
click at [412, 254] on button "Resultaten" at bounding box center [513, 254] width 408 height 28
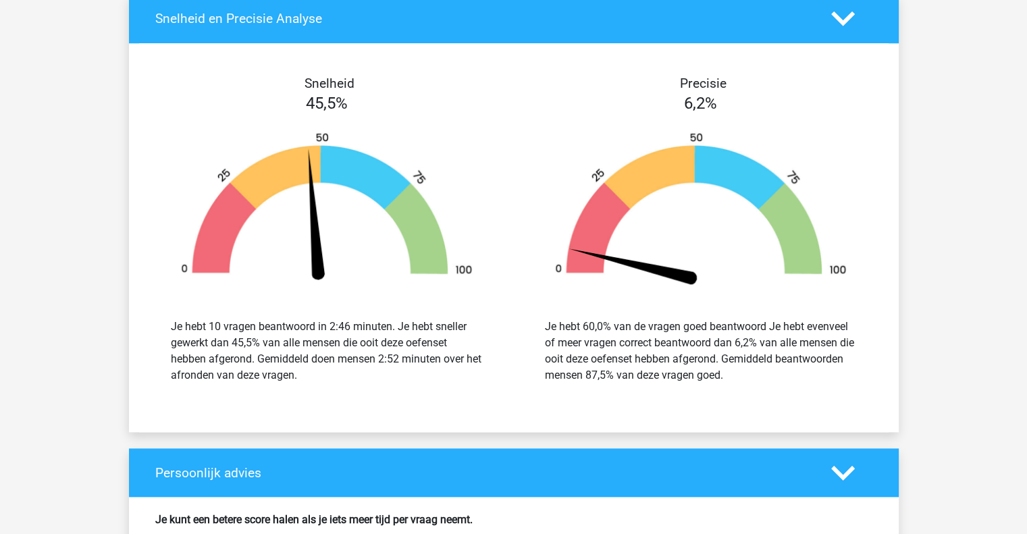
scroll to position [1351, 0]
